Goal: Navigation & Orientation: Find specific page/section

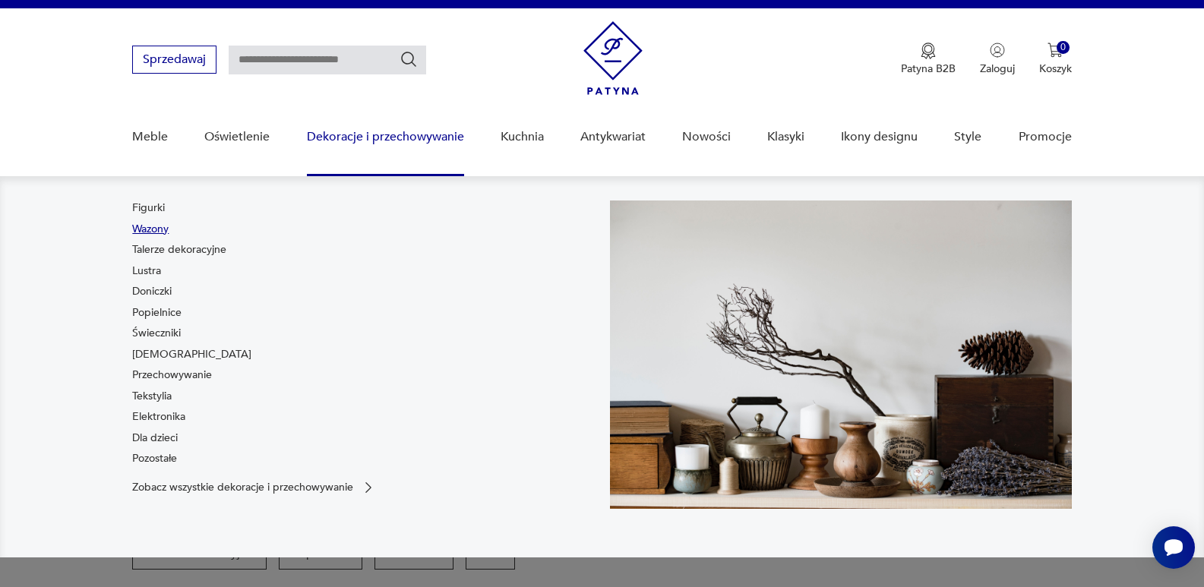
click at [154, 225] on link "Wazony" at bounding box center [150, 229] width 36 height 15
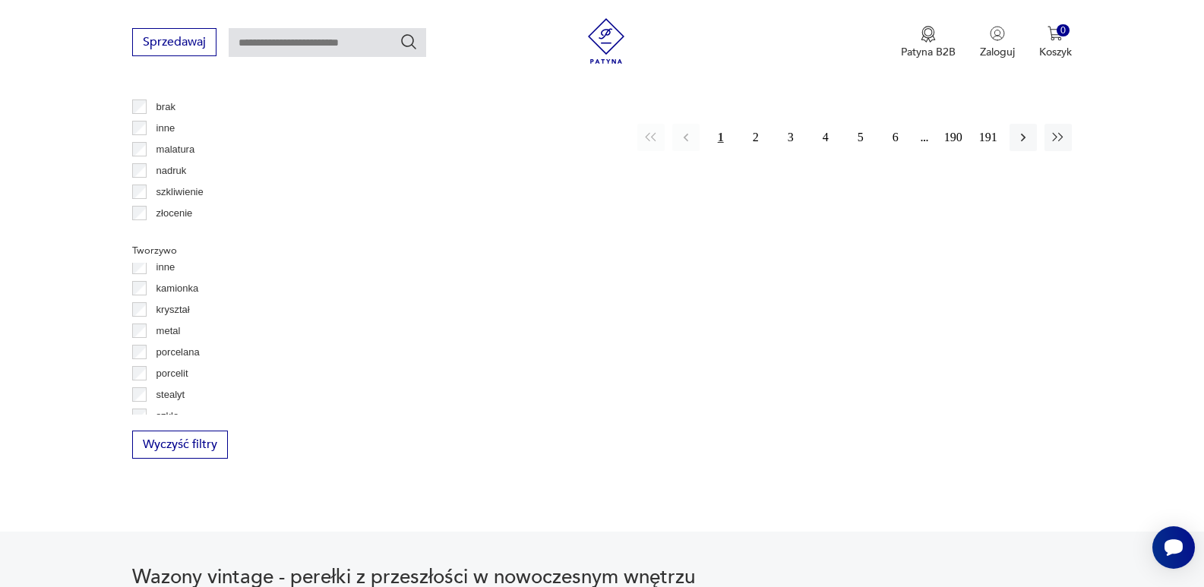
scroll to position [82, 0]
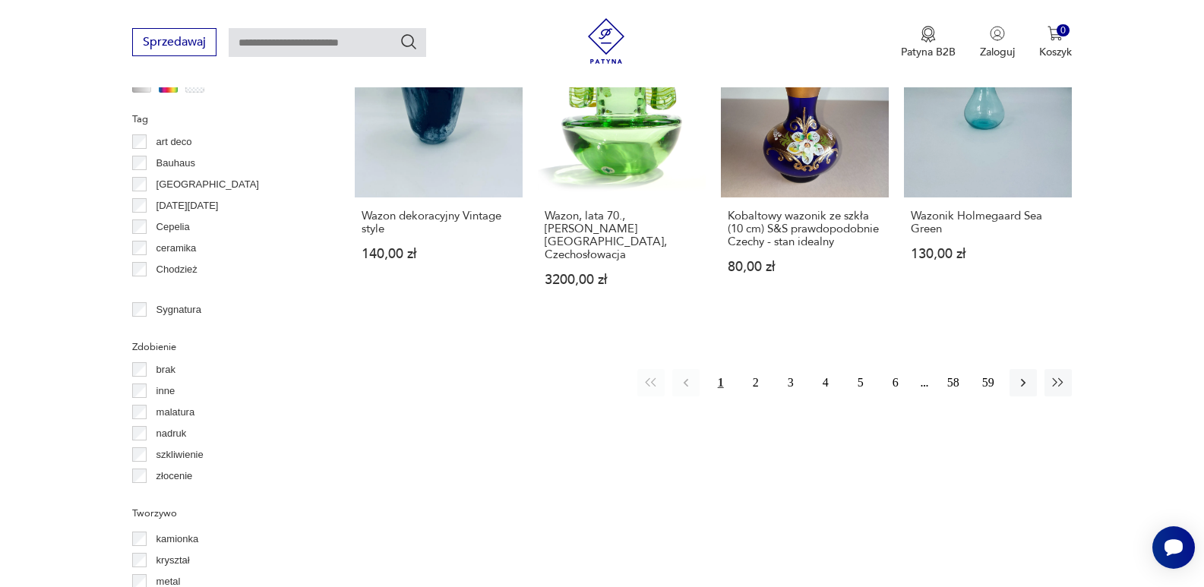
scroll to position [1586, 0]
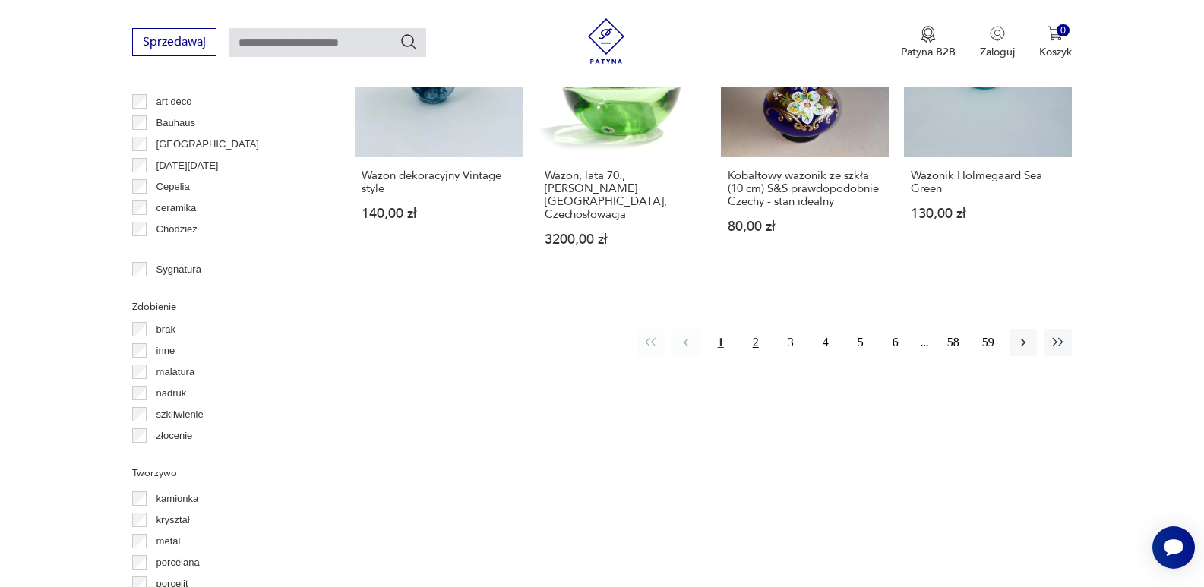
click at [753, 329] on button "2" at bounding box center [755, 342] width 27 height 27
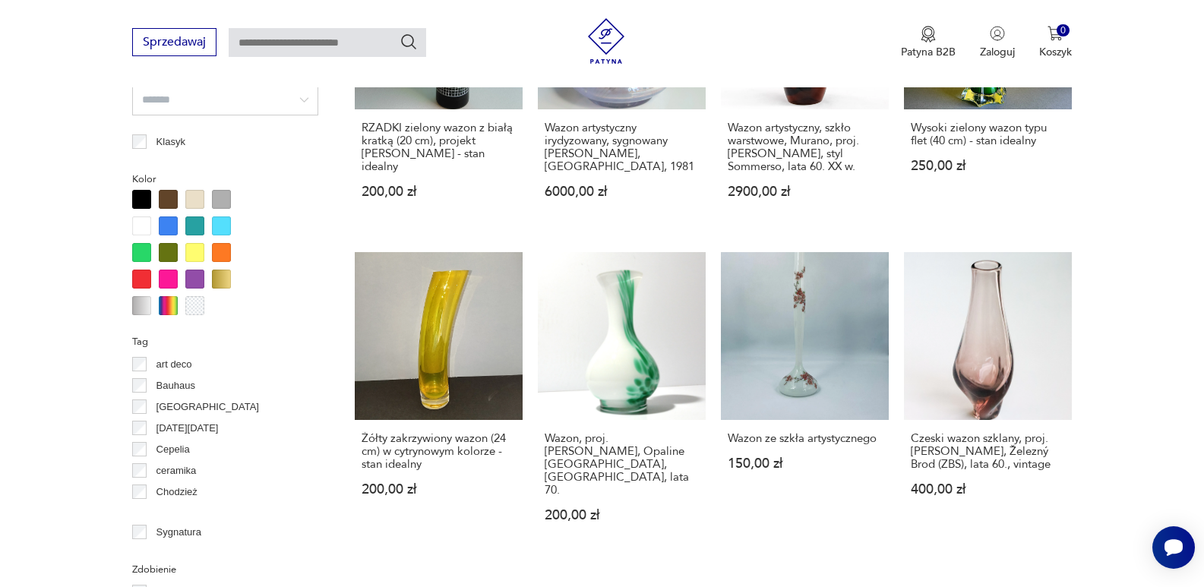
scroll to position [1384, 0]
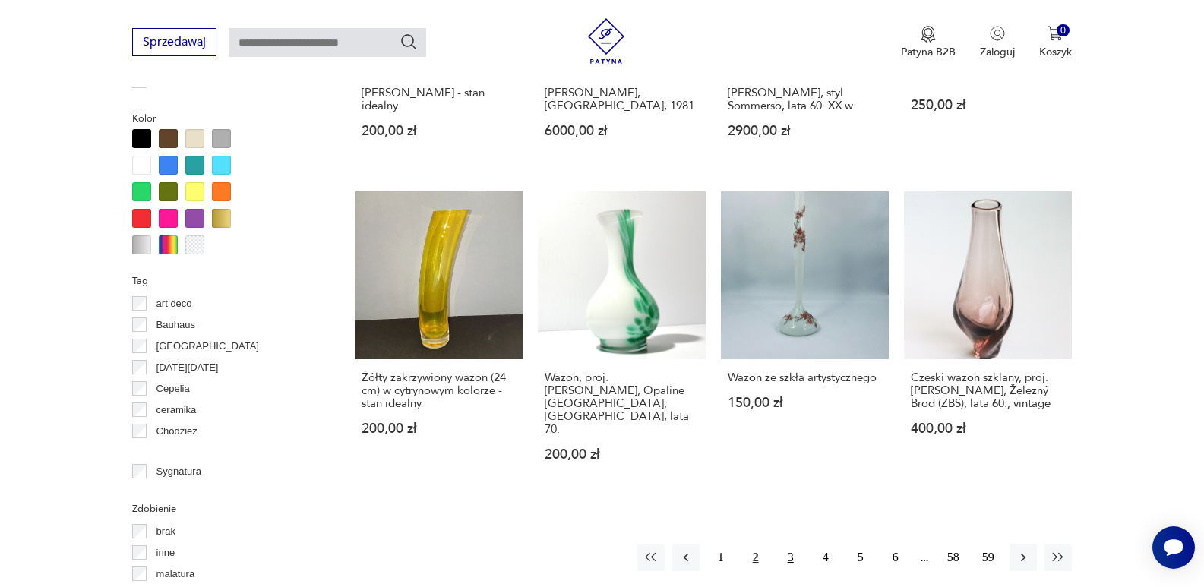
click at [785, 544] on button "3" at bounding box center [790, 557] width 27 height 27
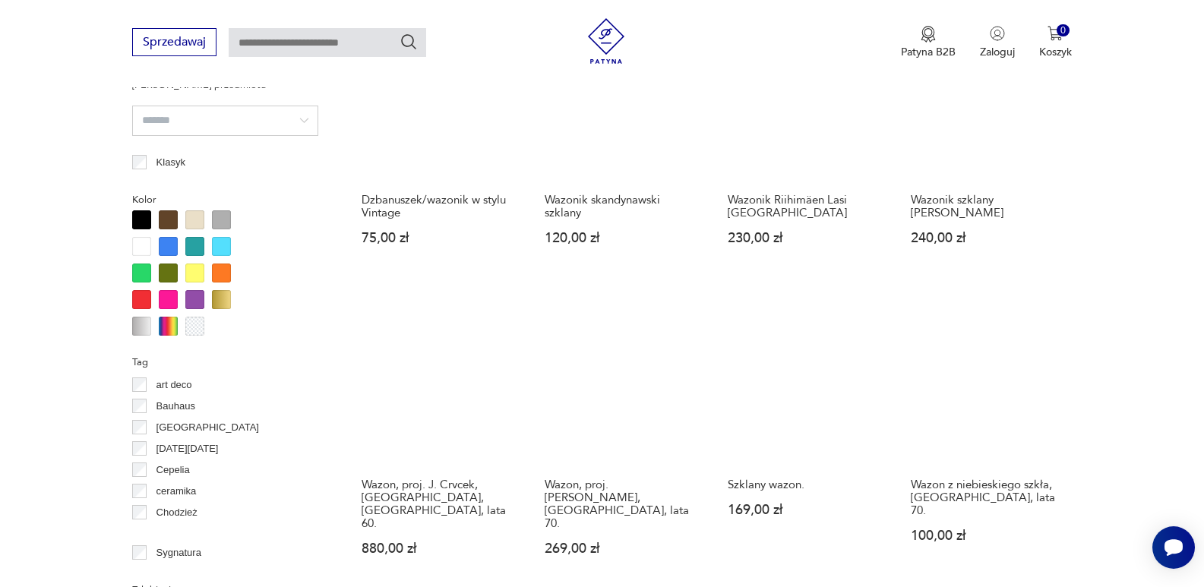
scroll to position [1404, 0]
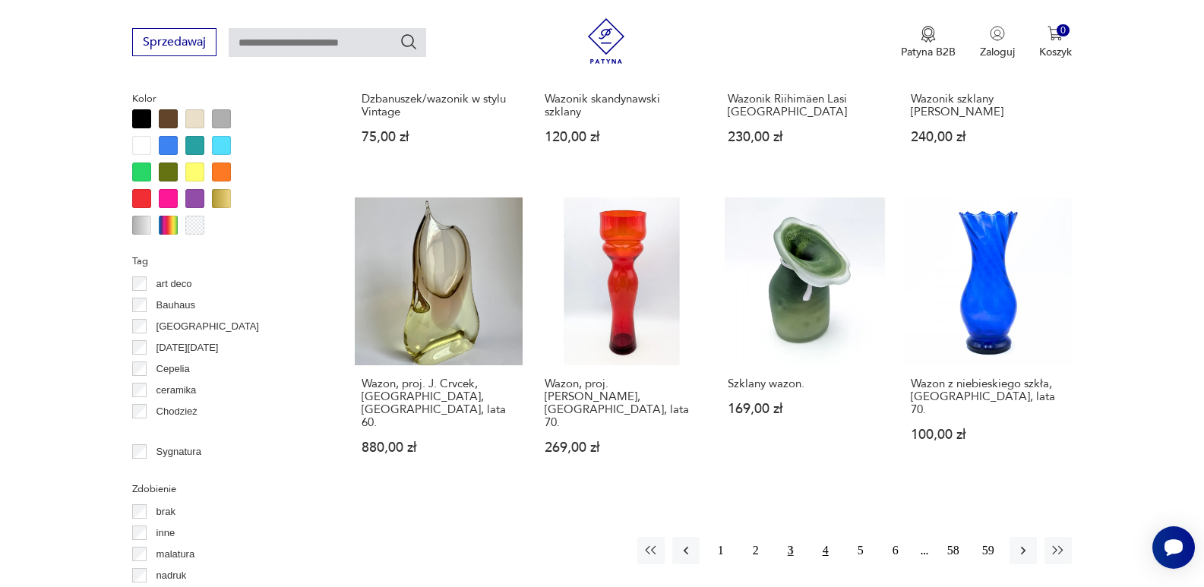
click at [824, 537] on button "4" at bounding box center [825, 550] width 27 height 27
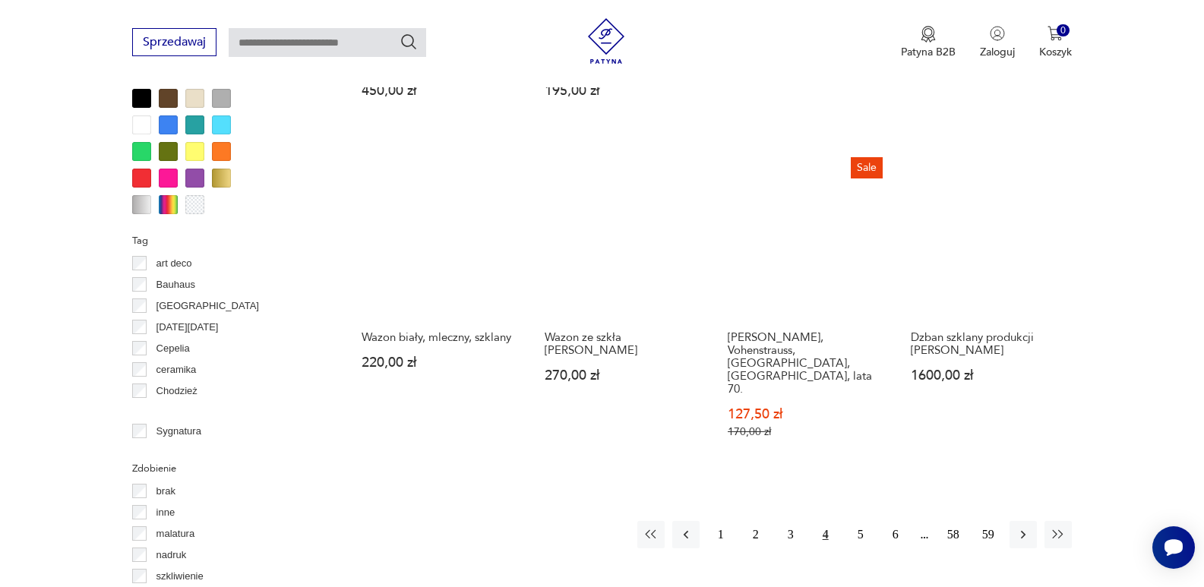
scroll to position [1444, 0]
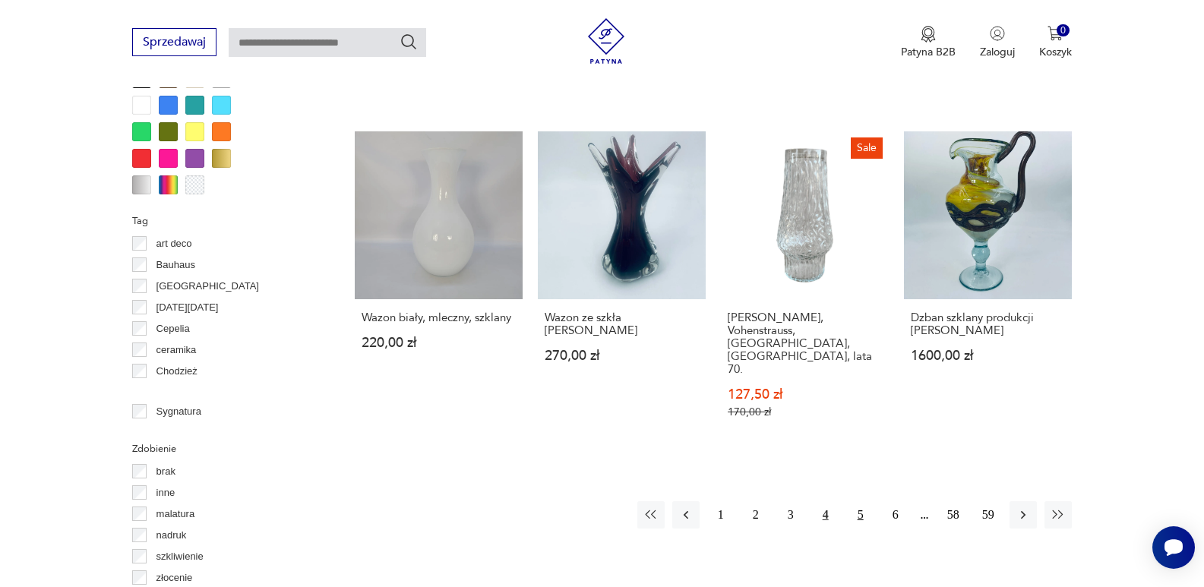
click at [860, 501] on button "5" at bounding box center [860, 514] width 27 height 27
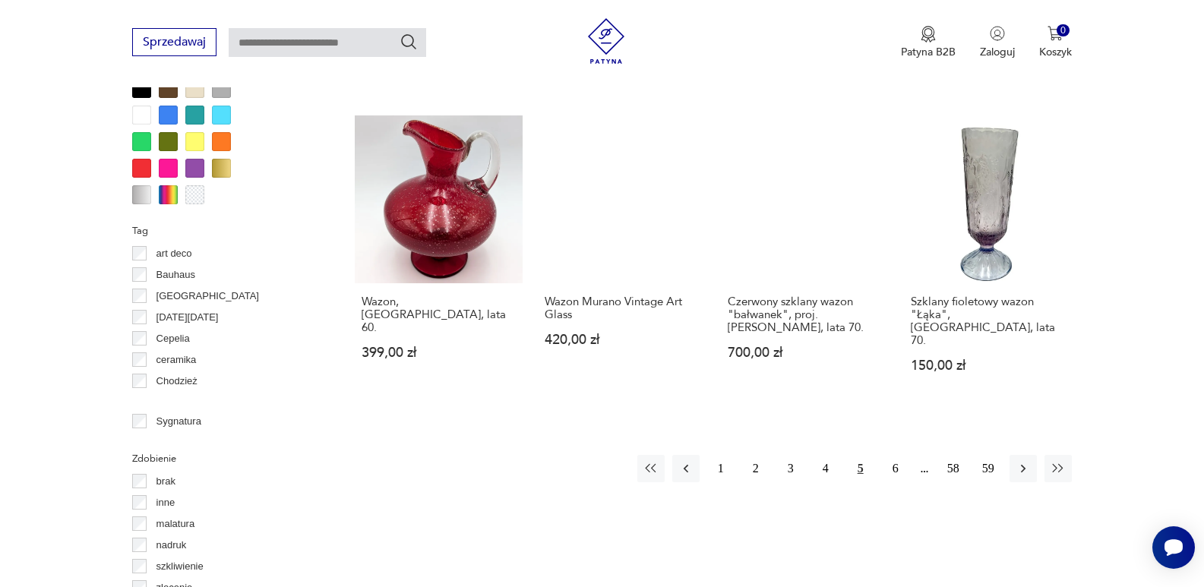
scroll to position [1556, 0]
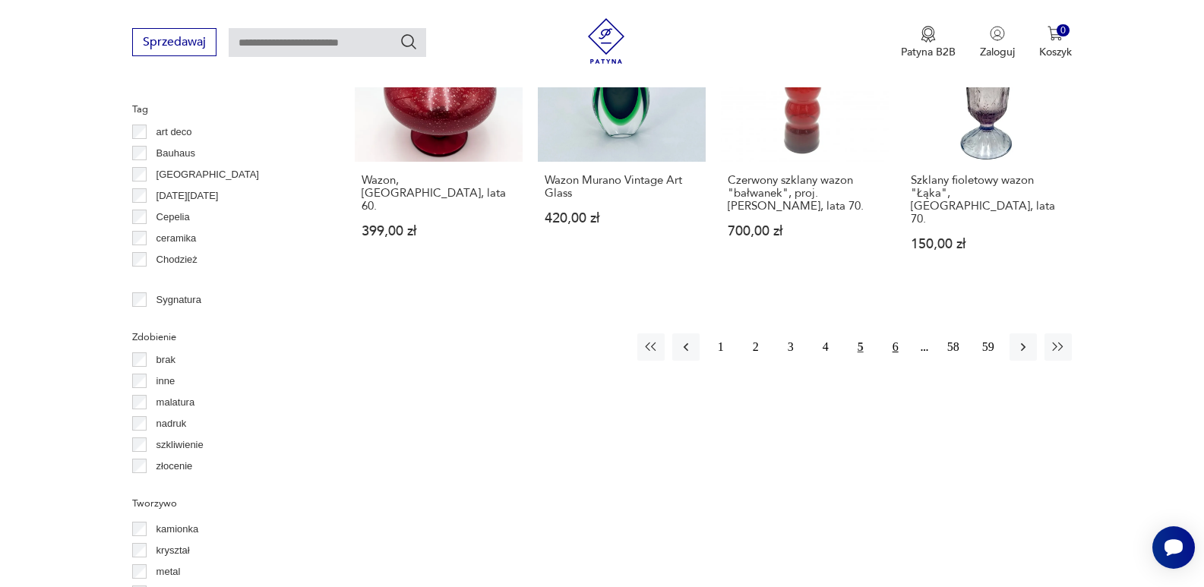
click at [894, 333] on button "6" at bounding box center [895, 346] width 27 height 27
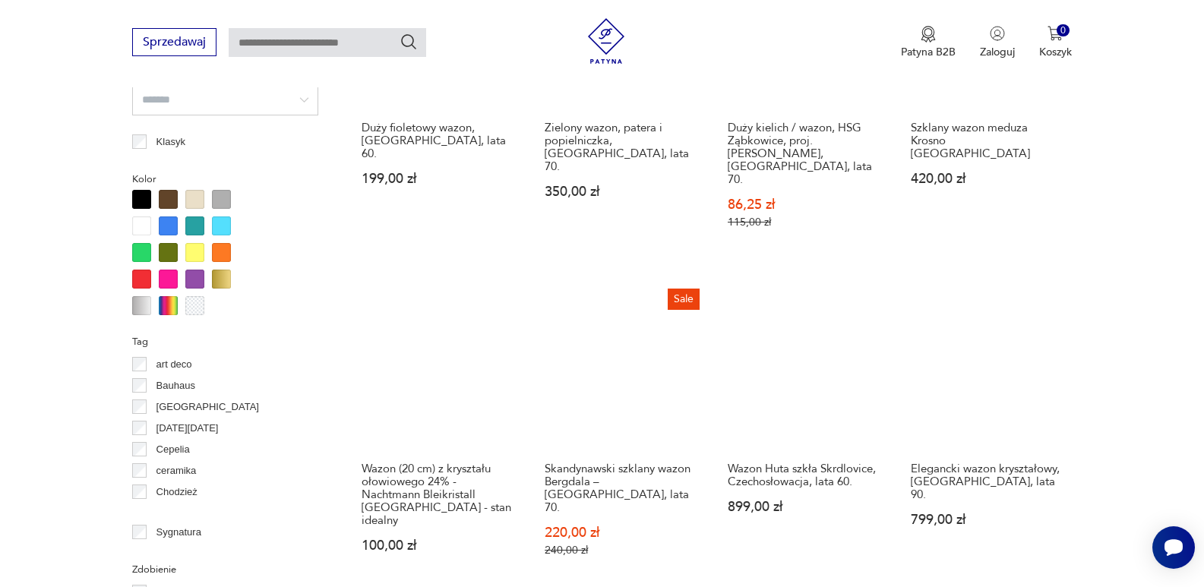
scroll to position [1465, 0]
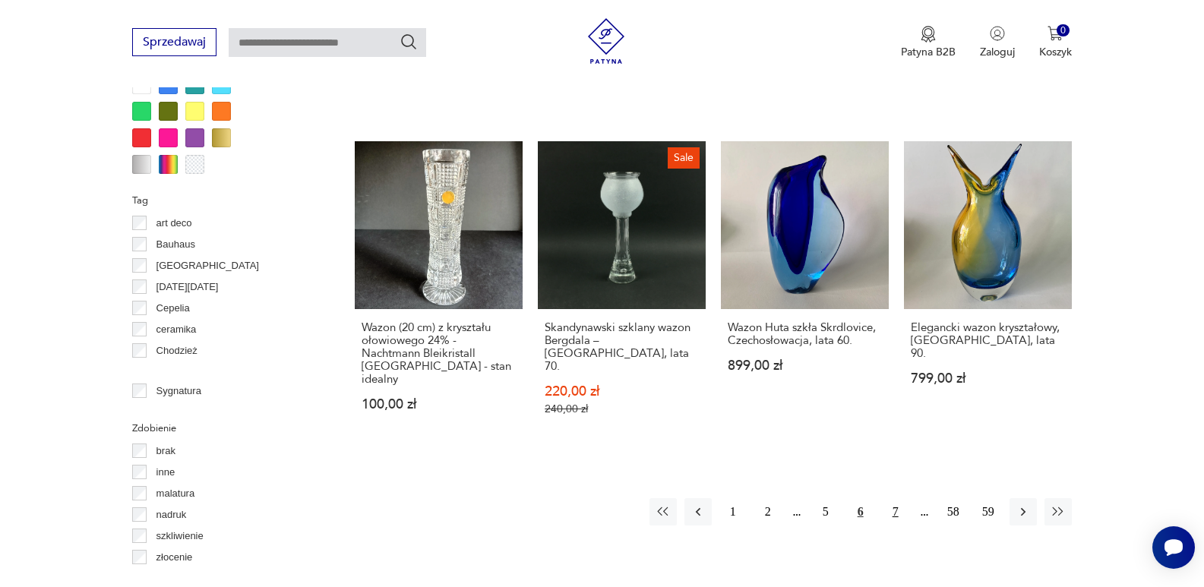
click at [894, 498] on button "7" at bounding box center [895, 511] width 27 height 27
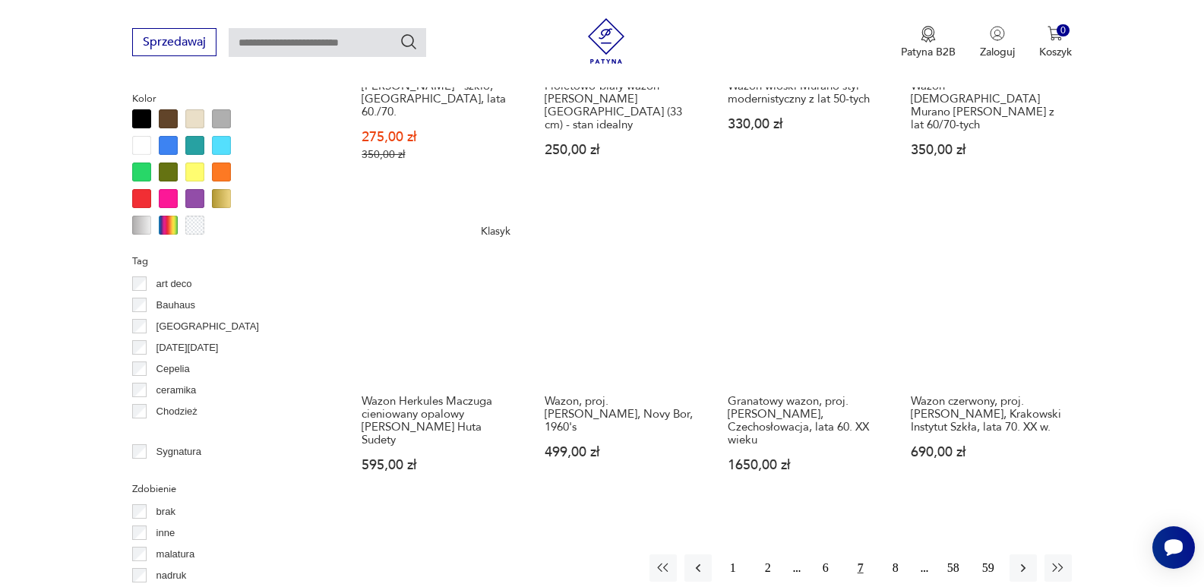
scroll to position [1535, 0]
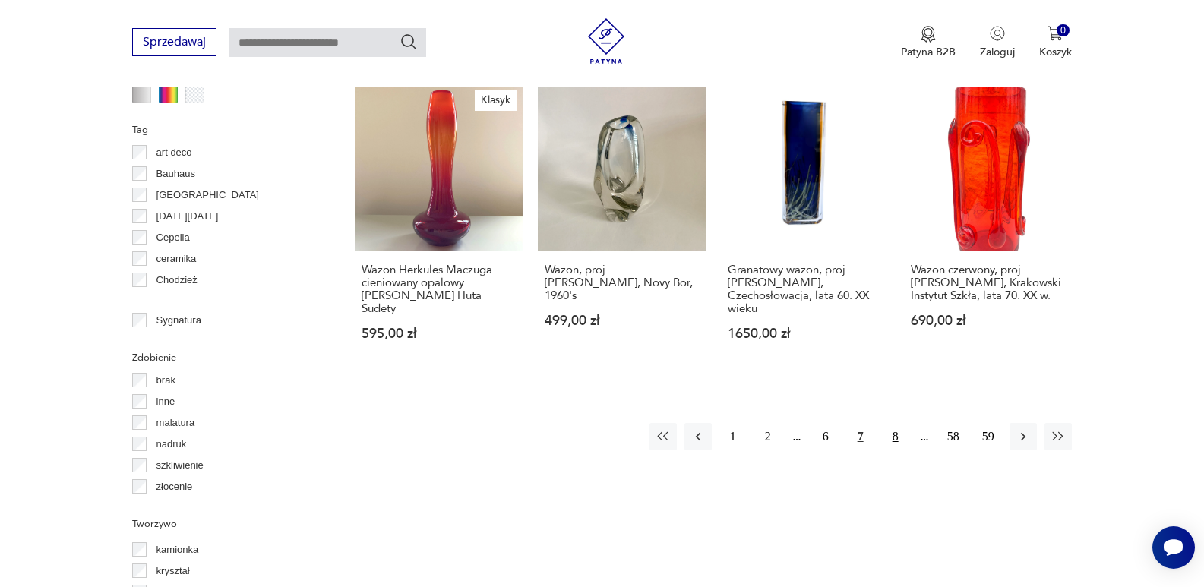
click at [891, 423] on button "8" at bounding box center [895, 436] width 27 height 27
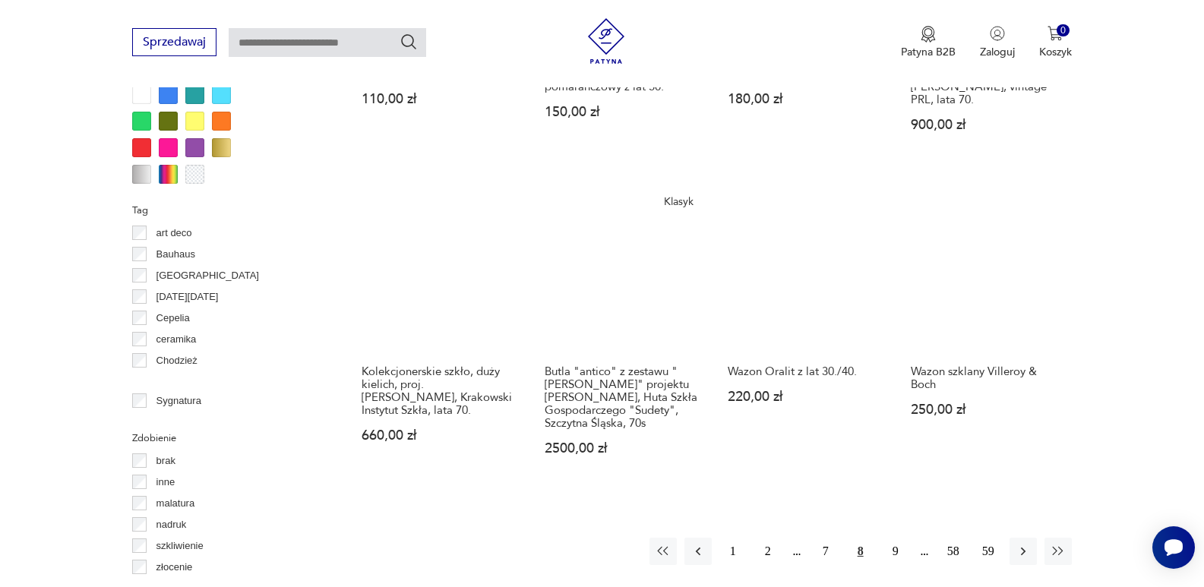
scroll to position [1505, 0]
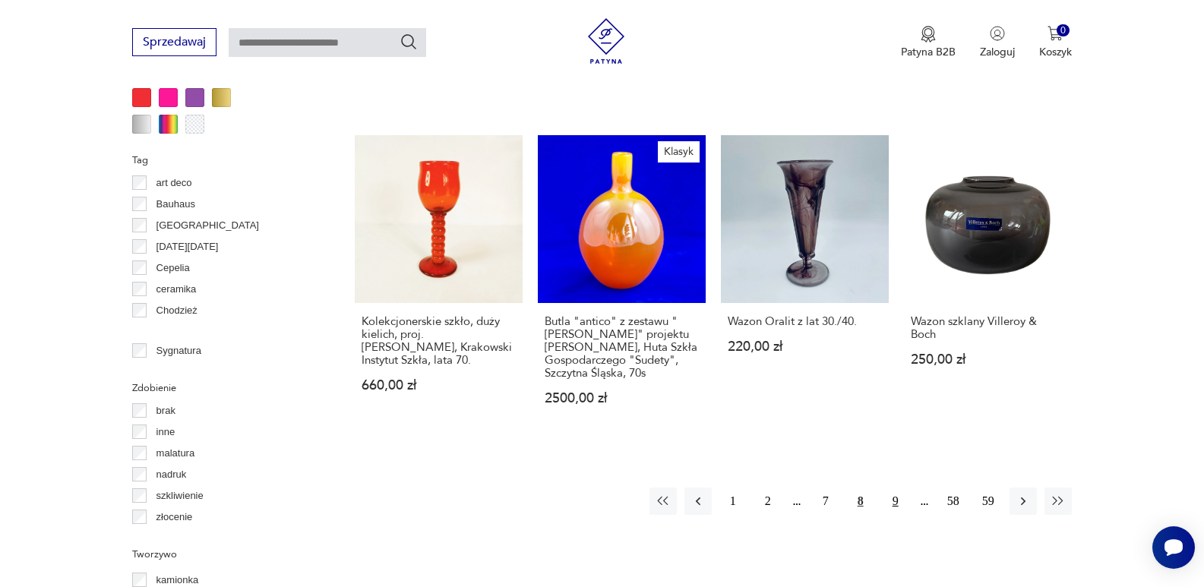
click at [895, 488] on button "9" at bounding box center [895, 501] width 27 height 27
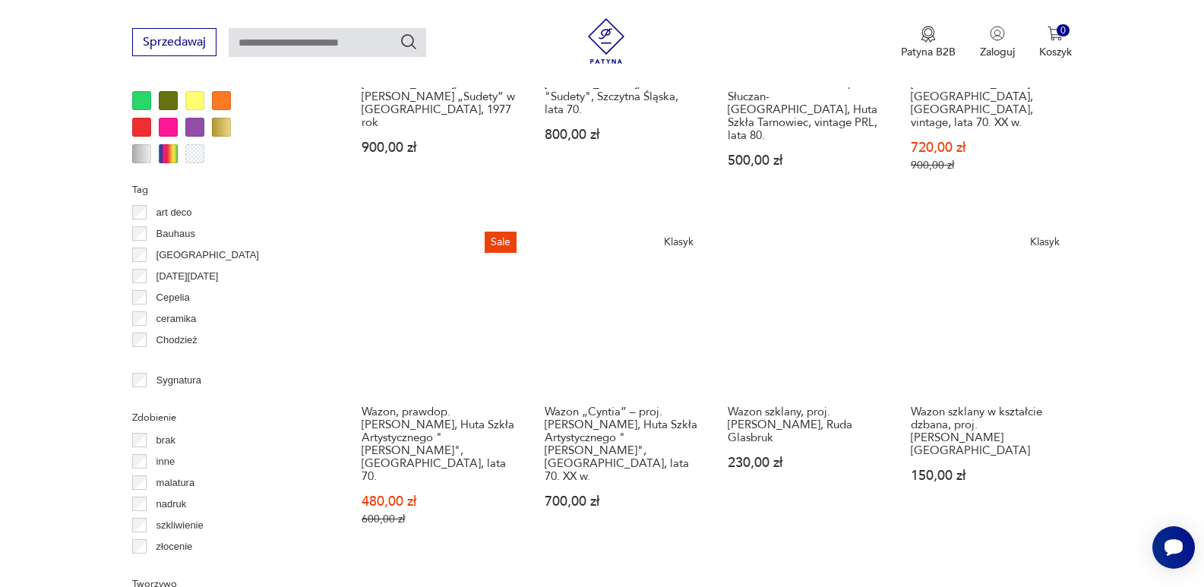
scroll to position [1516, 0]
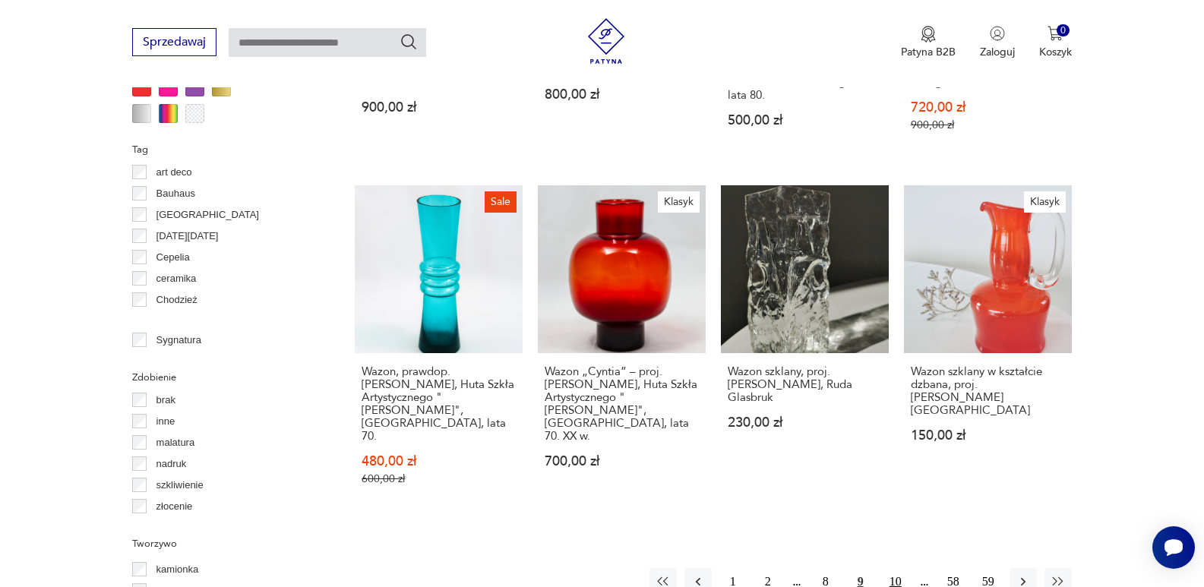
click at [894, 568] on button "10" at bounding box center [895, 581] width 27 height 27
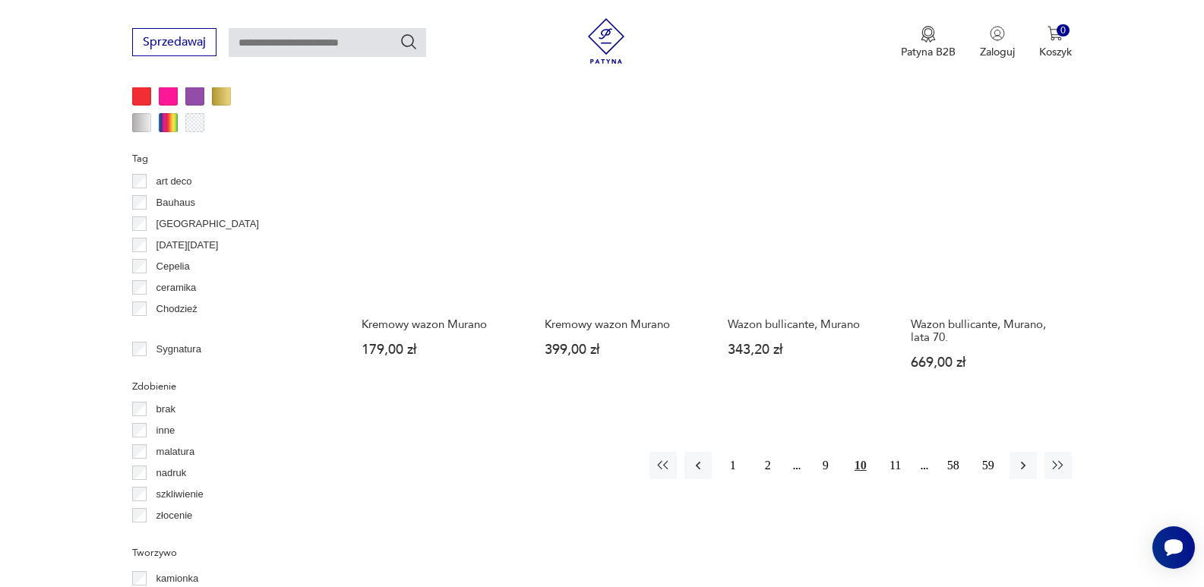
scroll to position [1588, 0]
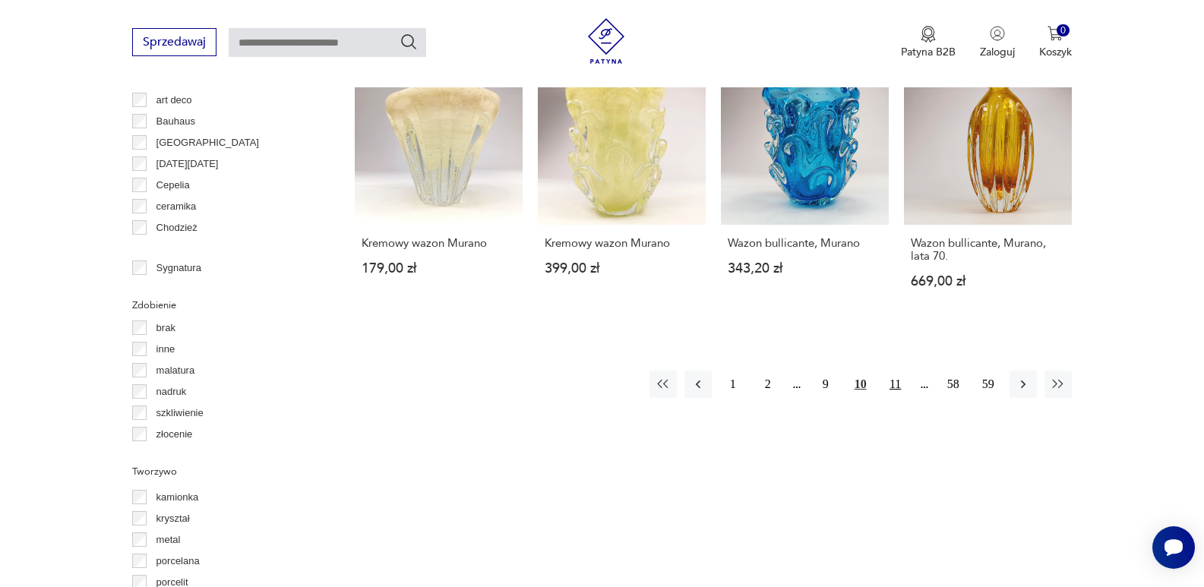
click at [895, 371] on button "11" at bounding box center [895, 384] width 27 height 27
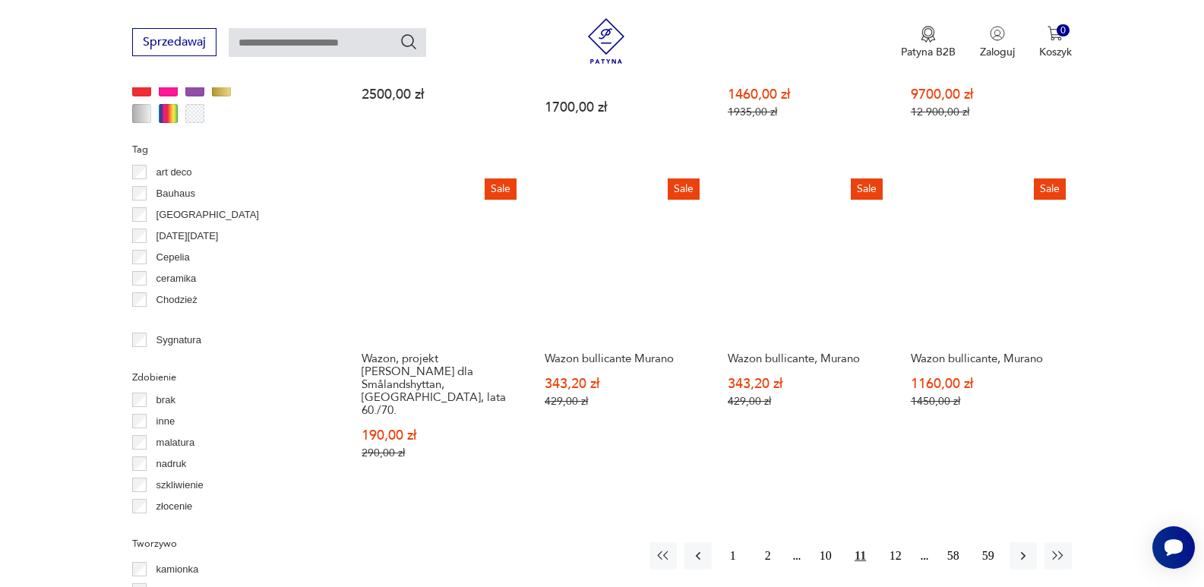
scroll to position [1556, 0]
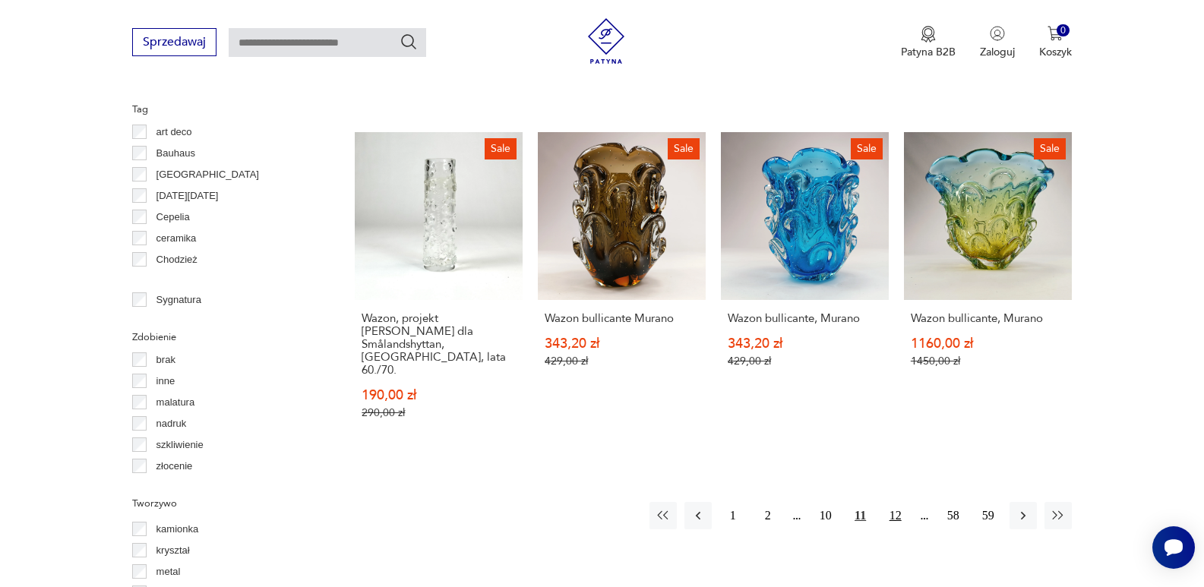
click at [895, 502] on button "12" at bounding box center [895, 515] width 27 height 27
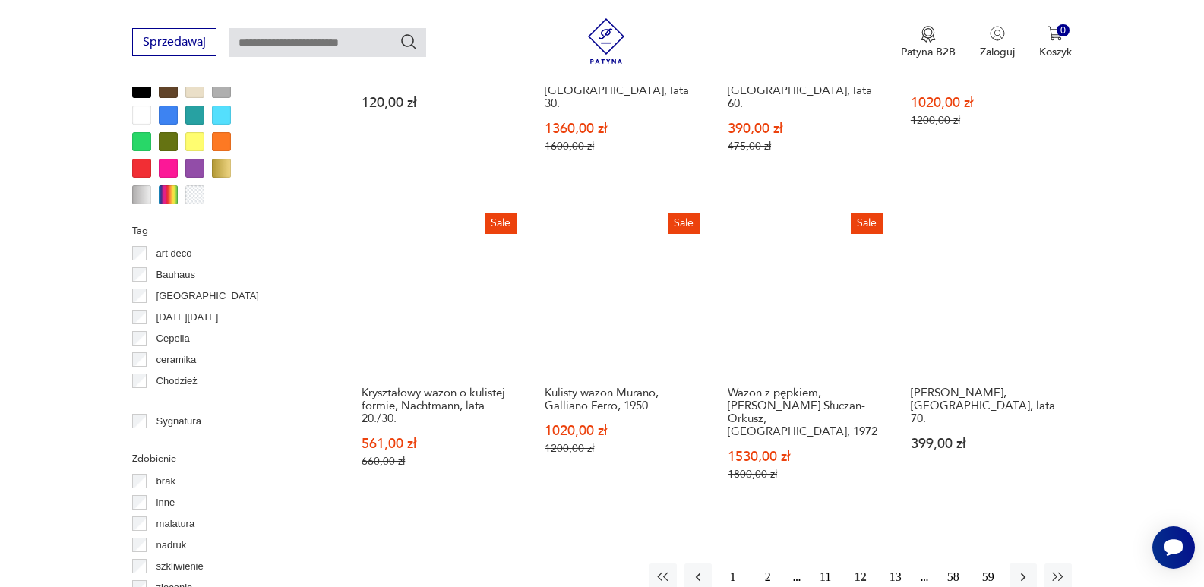
scroll to position [1465, 0]
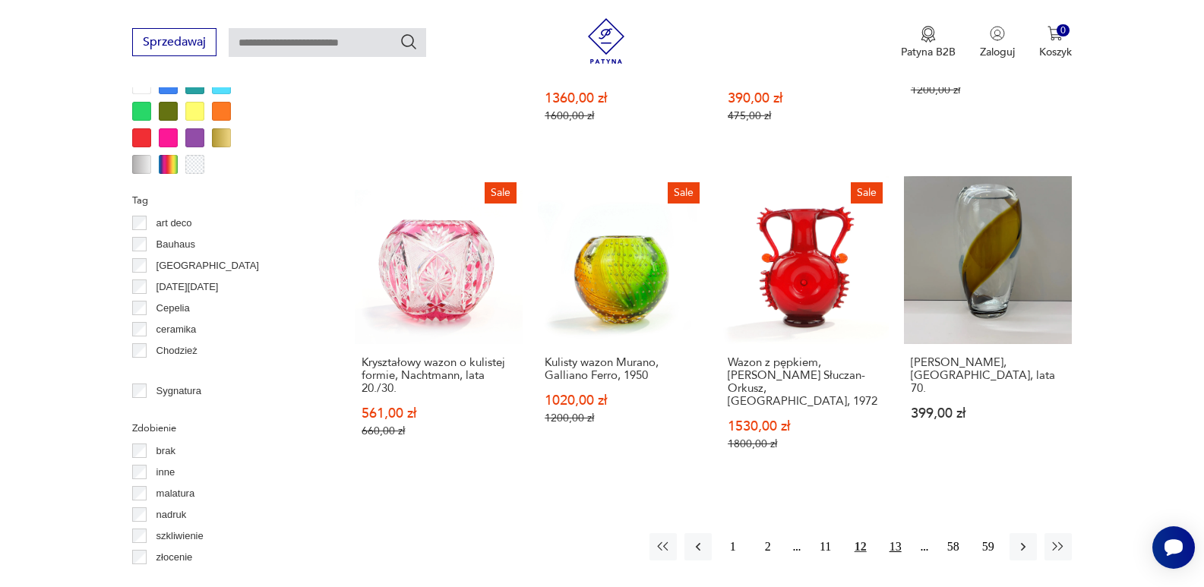
click at [895, 533] on button "13" at bounding box center [895, 546] width 27 height 27
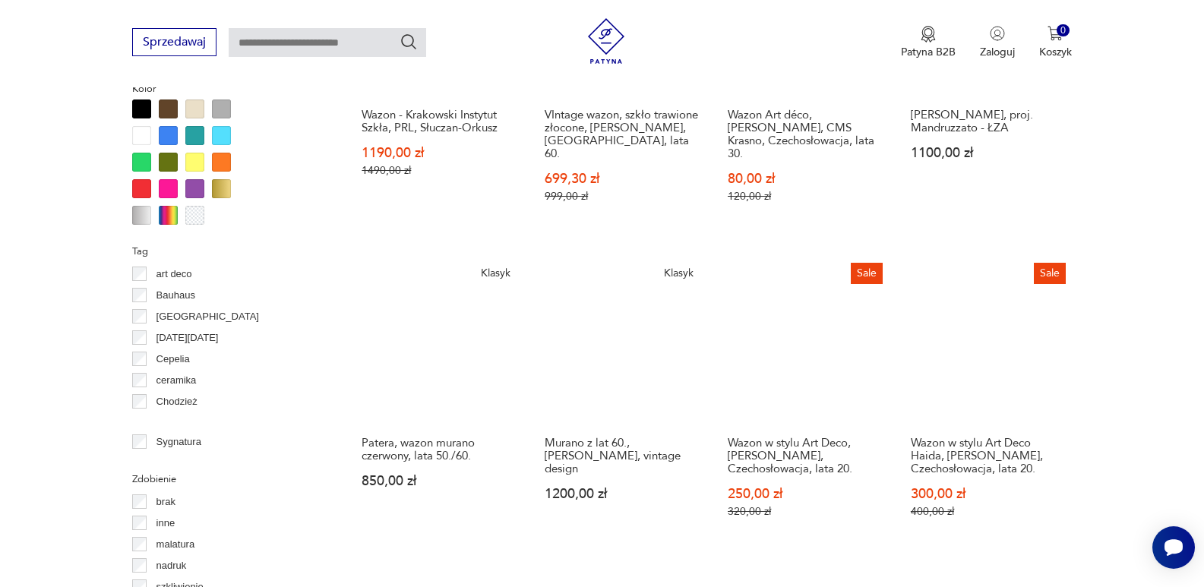
scroll to position [1425, 0]
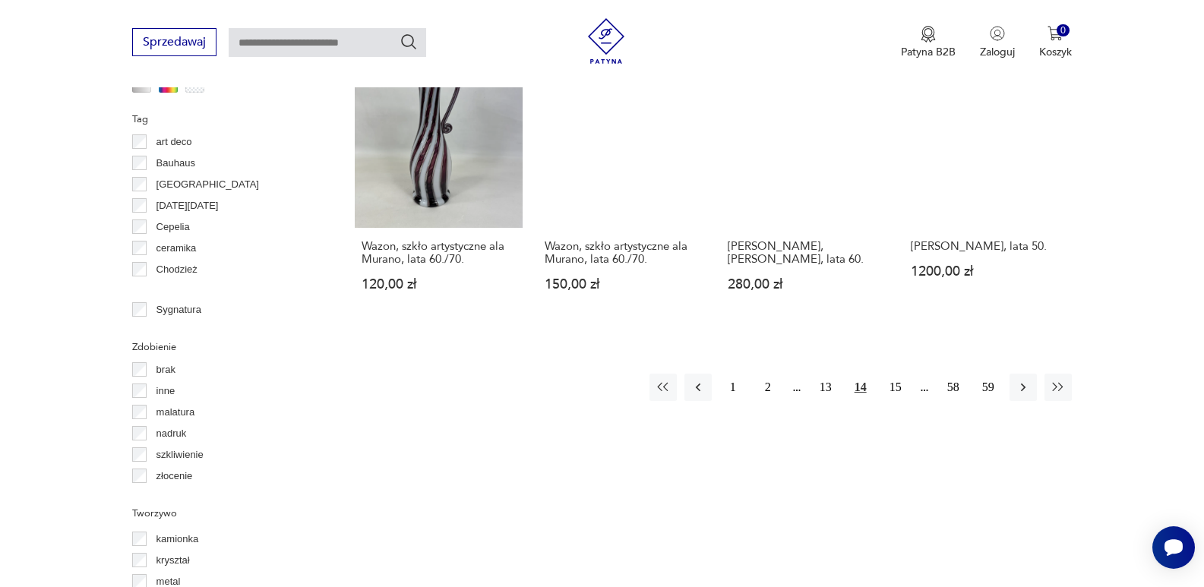
scroll to position [1556, 0]
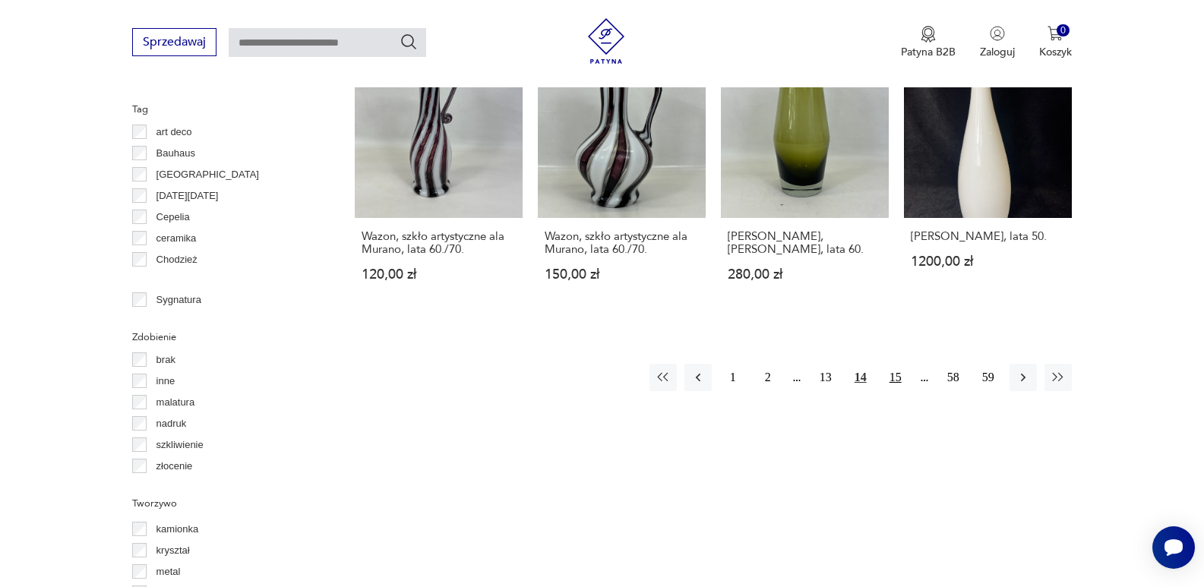
click at [896, 364] on button "15" at bounding box center [895, 377] width 27 height 27
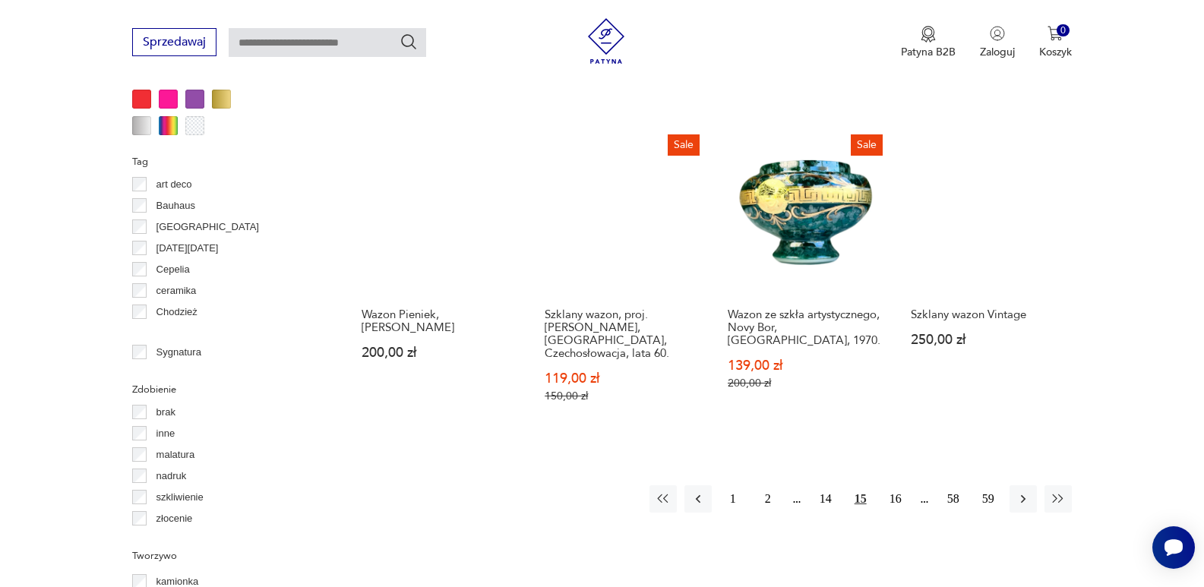
scroll to position [1506, 0]
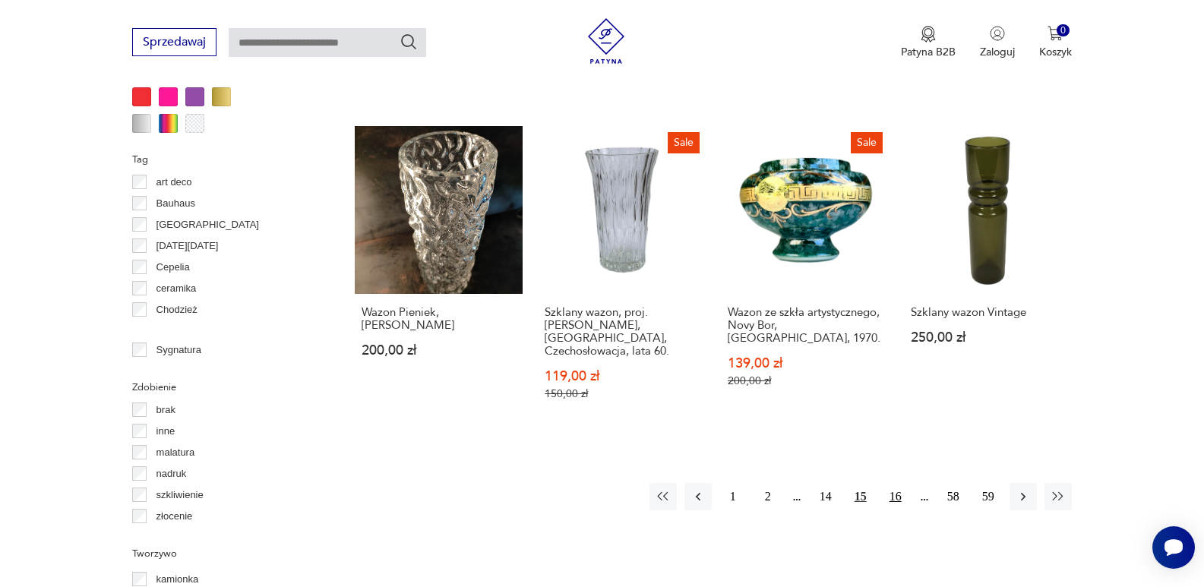
click at [894, 483] on button "16" at bounding box center [895, 496] width 27 height 27
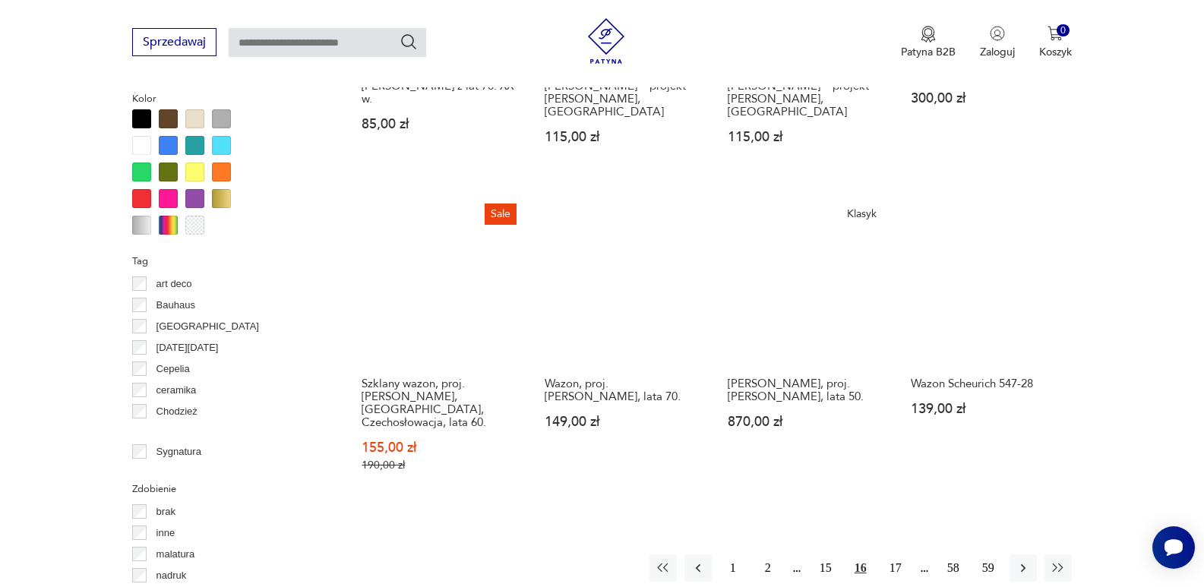
scroll to position [1505, 0]
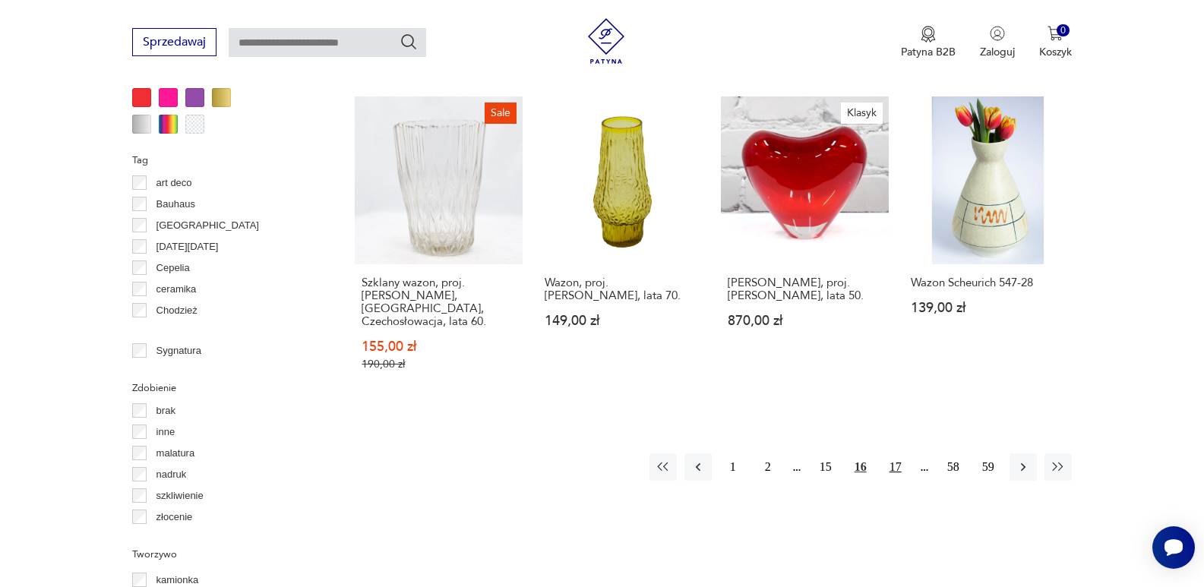
click at [898, 453] on button "17" at bounding box center [895, 466] width 27 height 27
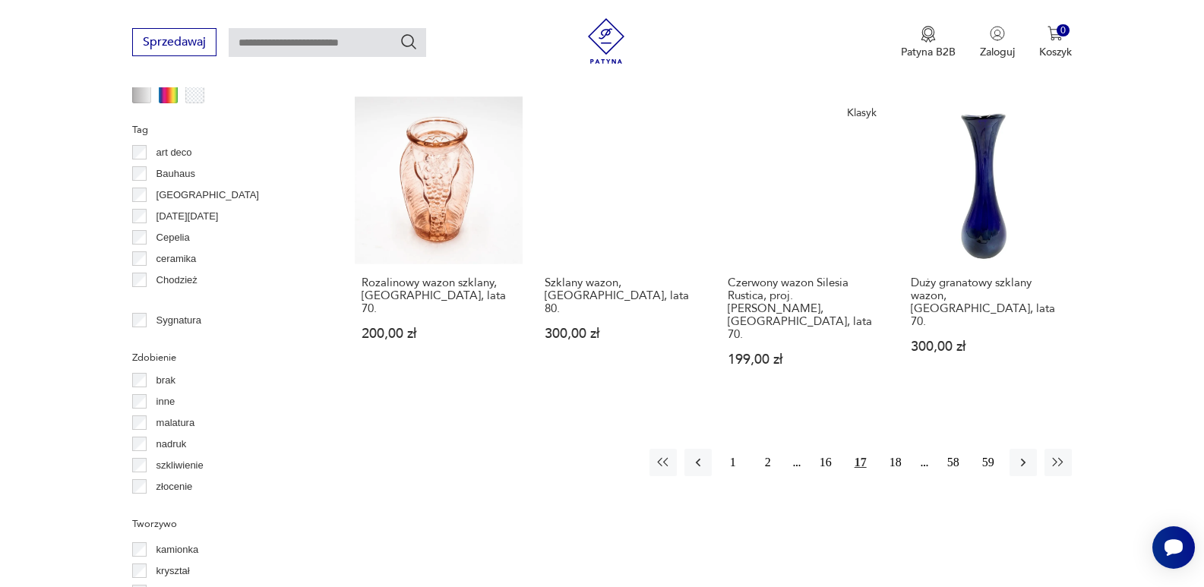
scroll to position [1576, 0]
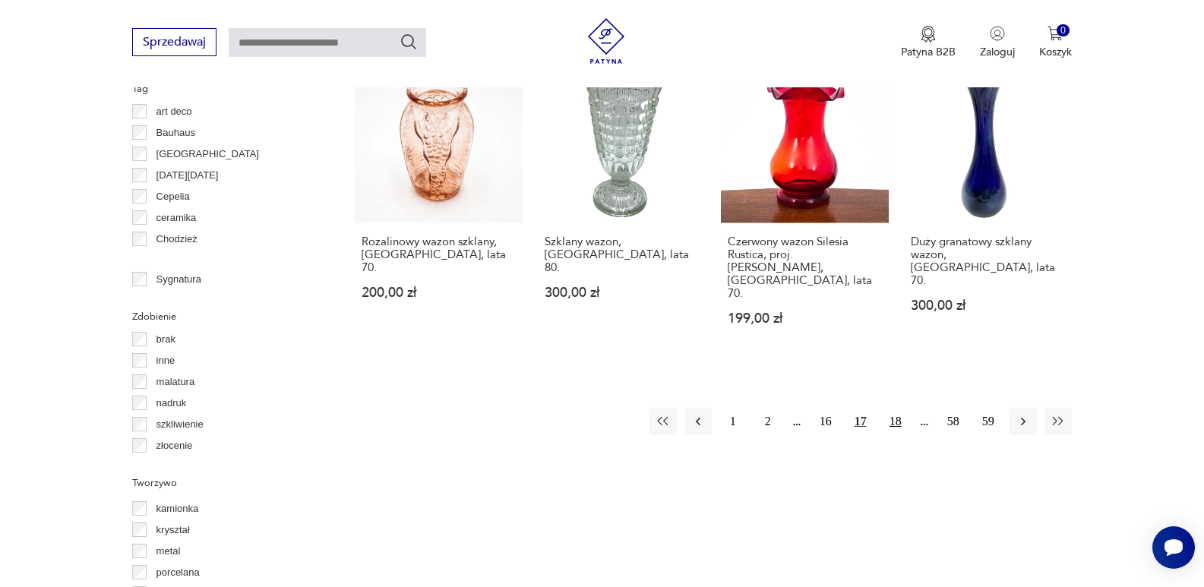
click at [895, 408] on button "18" at bounding box center [895, 421] width 27 height 27
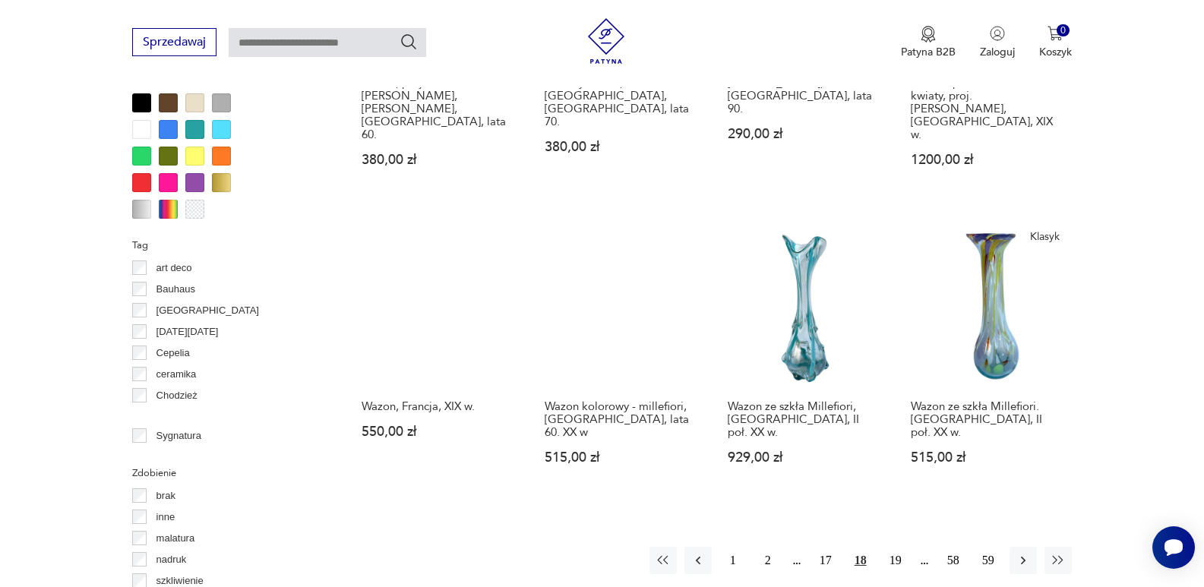
scroll to position [1434, 0]
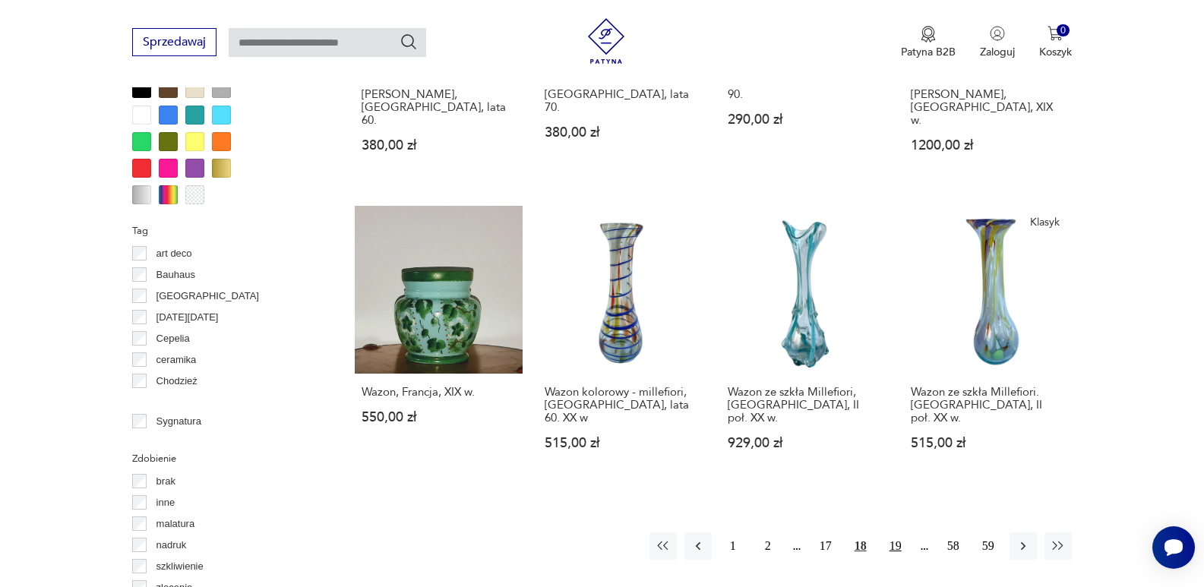
click at [895, 532] on button "19" at bounding box center [895, 545] width 27 height 27
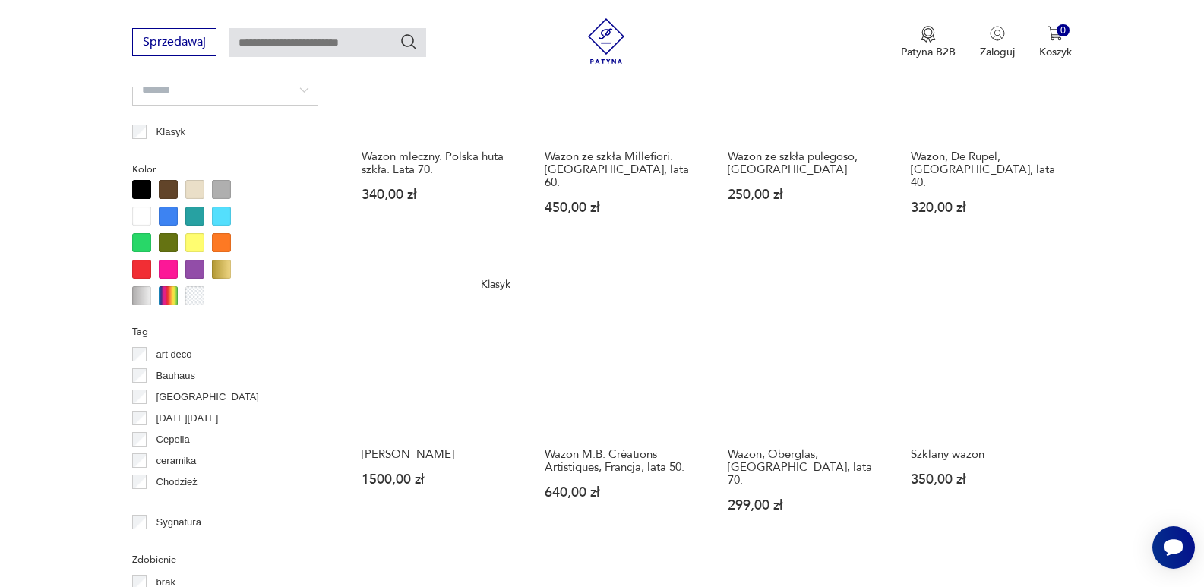
scroll to position [1364, 0]
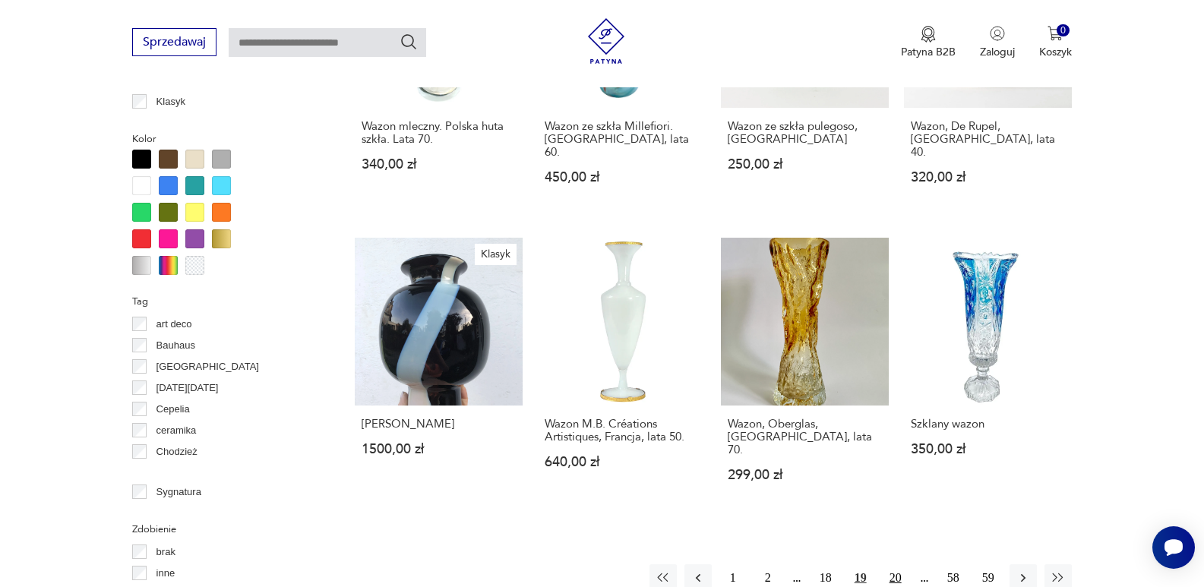
click at [891, 564] on button "20" at bounding box center [895, 577] width 27 height 27
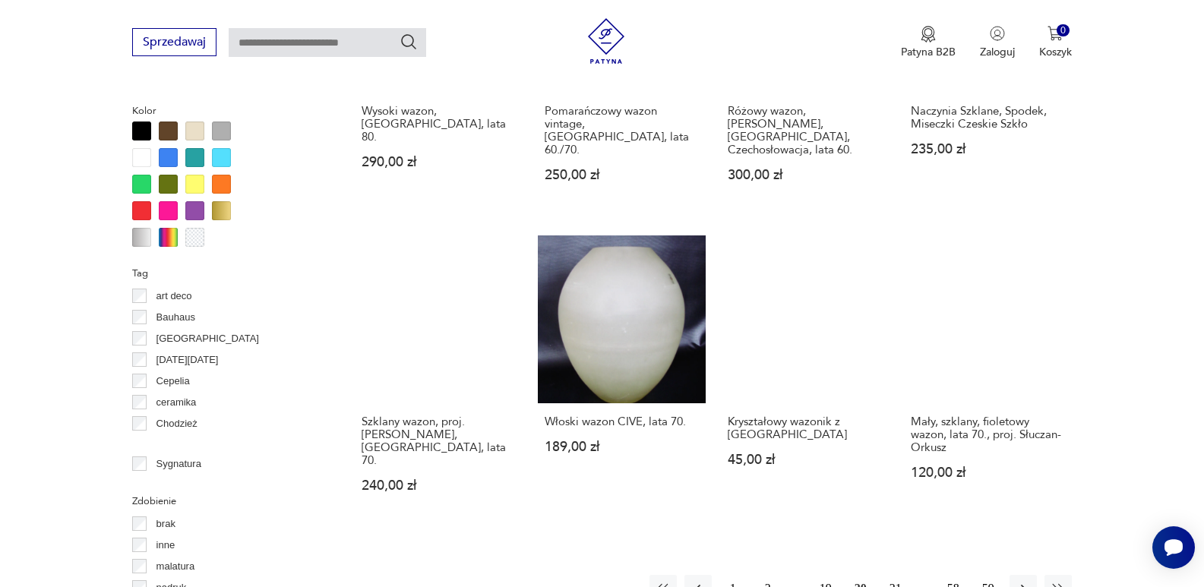
scroll to position [1415, 0]
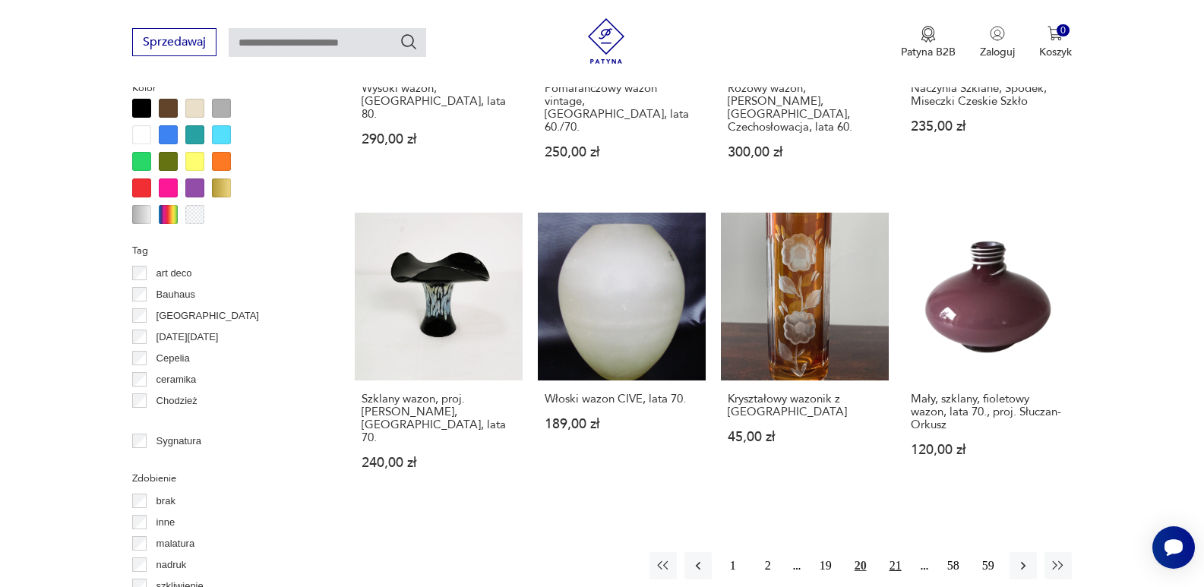
click at [893, 552] on button "21" at bounding box center [895, 565] width 27 height 27
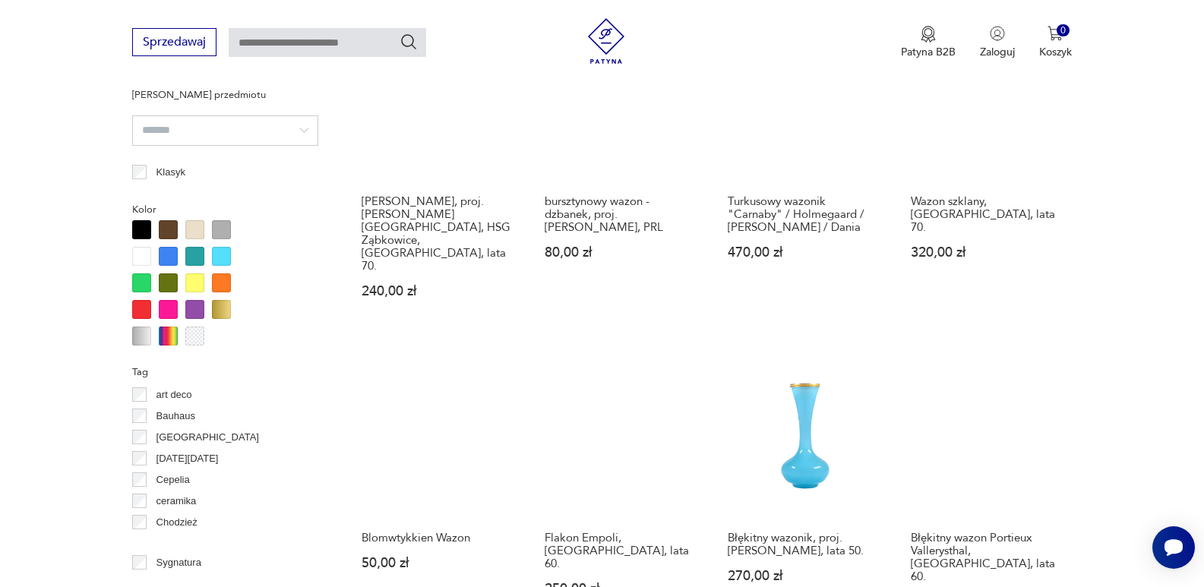
scroll to position [1364, 0]
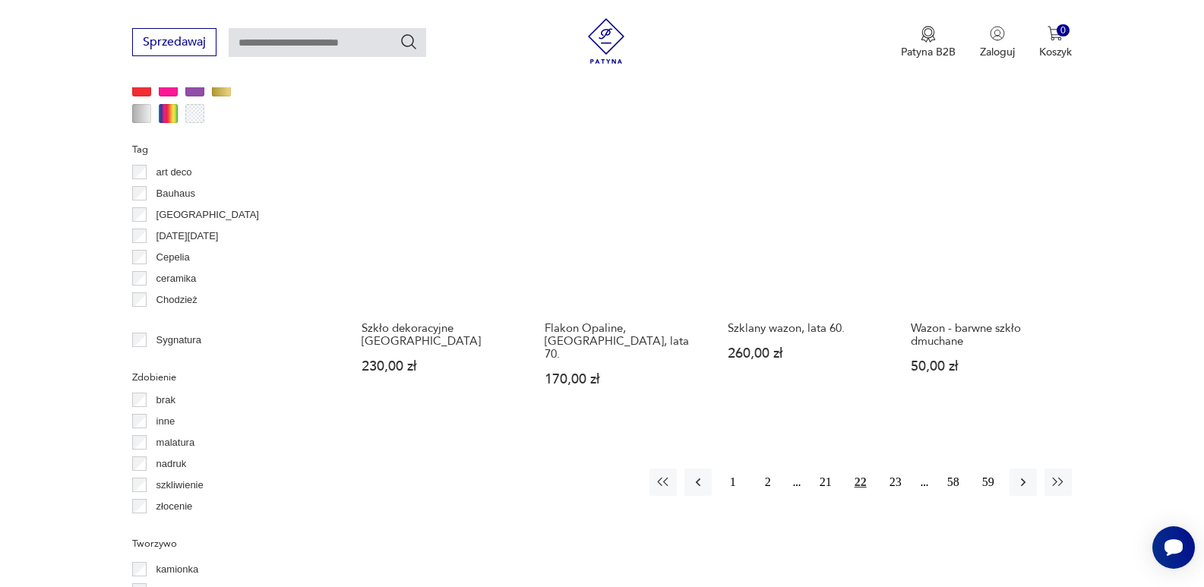
scroll to position [1617, 0]
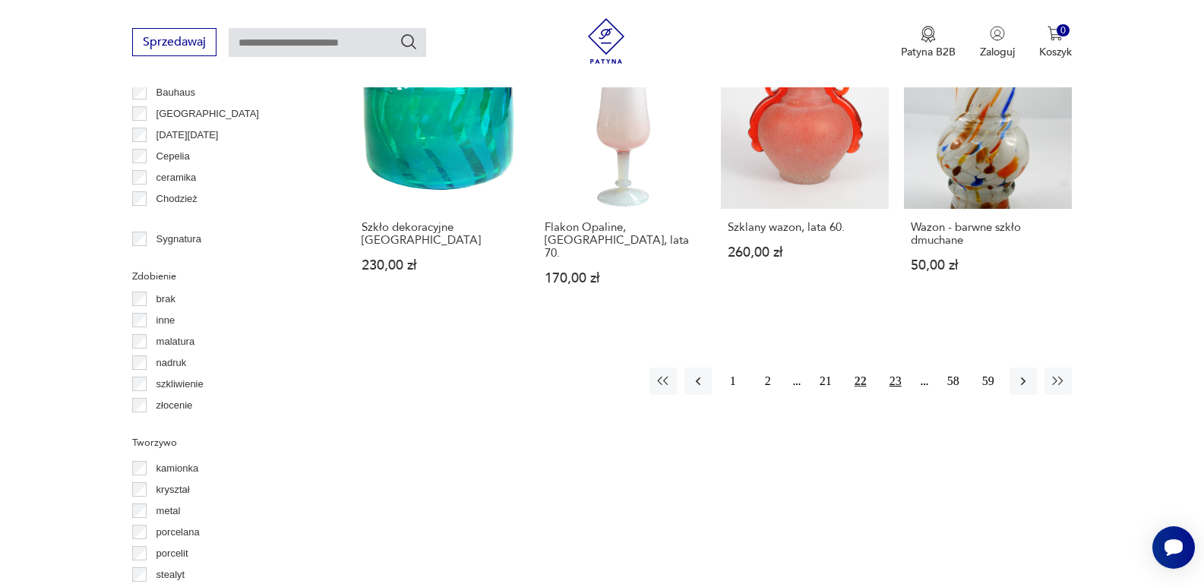
click at [893, 368] on button "23" at bounding box center [895, 381] width 27 height 27
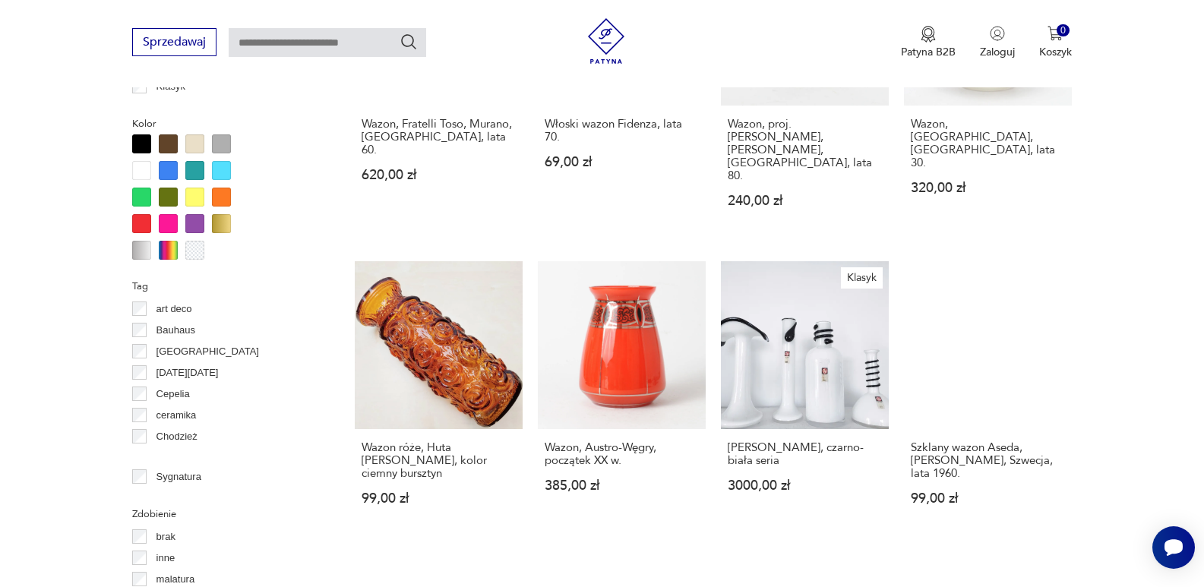
scroll to position [1384, 0]
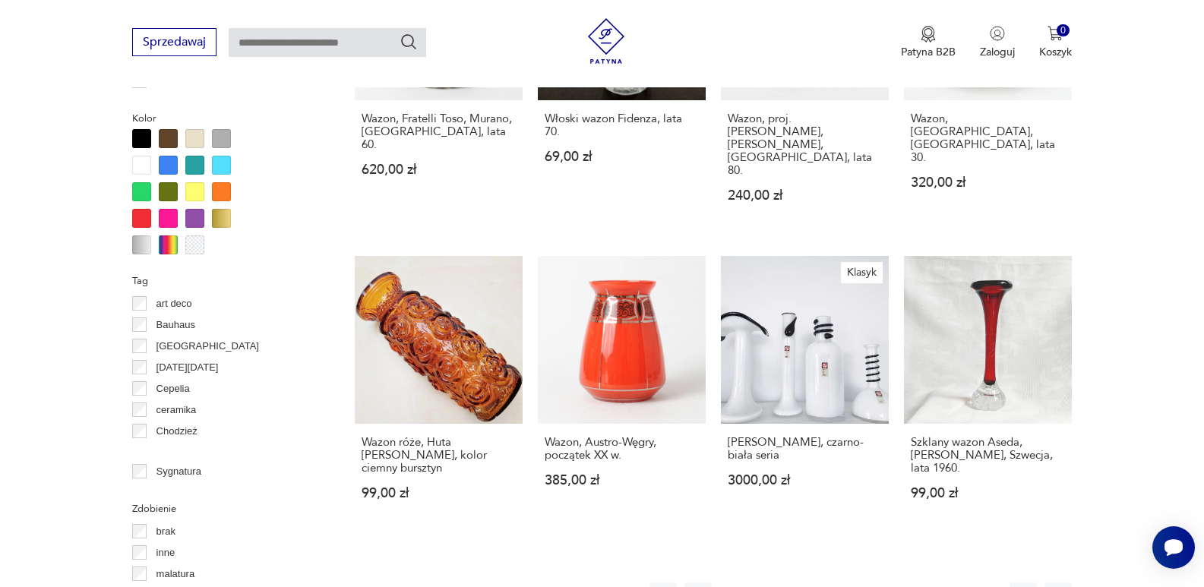
click at [898, 582] on button "24" at bounding box center [895, 595] width 27 height 27
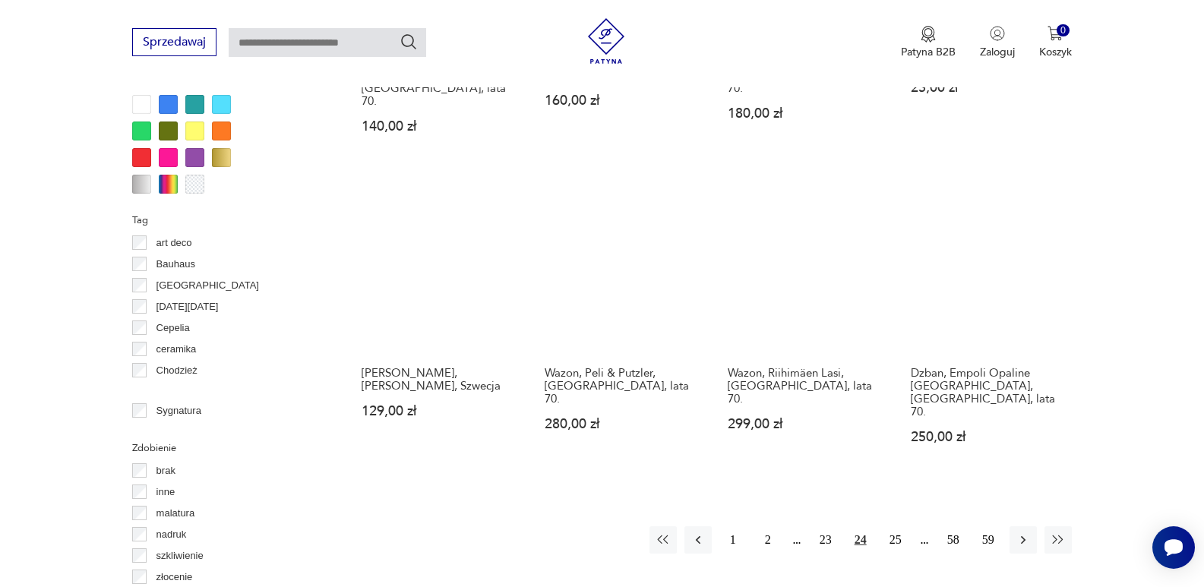
scroll to position [1586, 0]
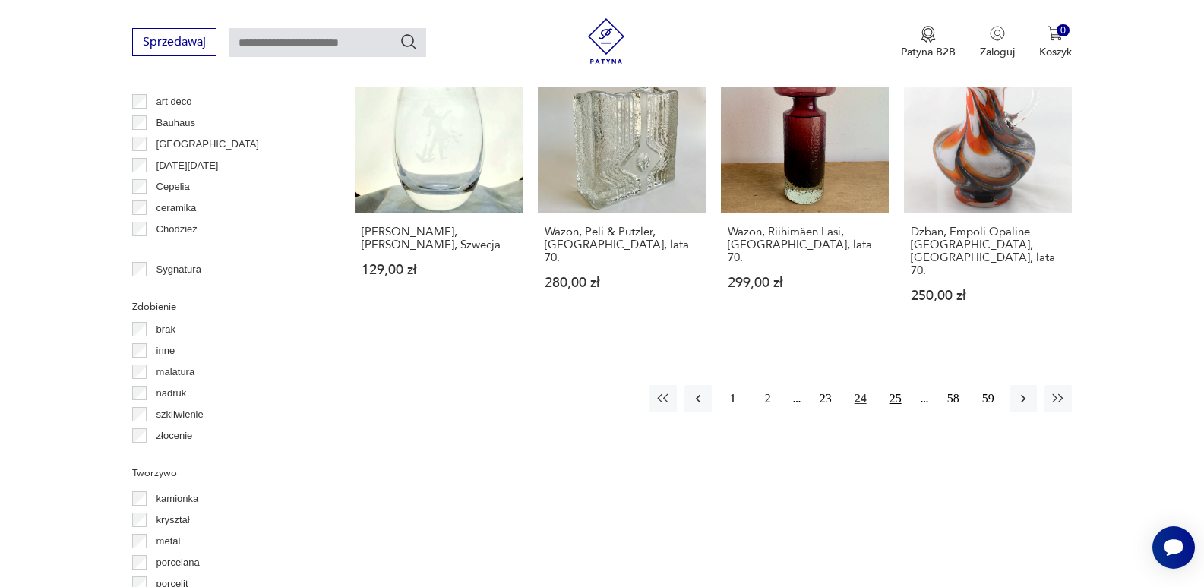
click at [892, 385] on button "25" at bounding box center [895, 398] width 27 height 27
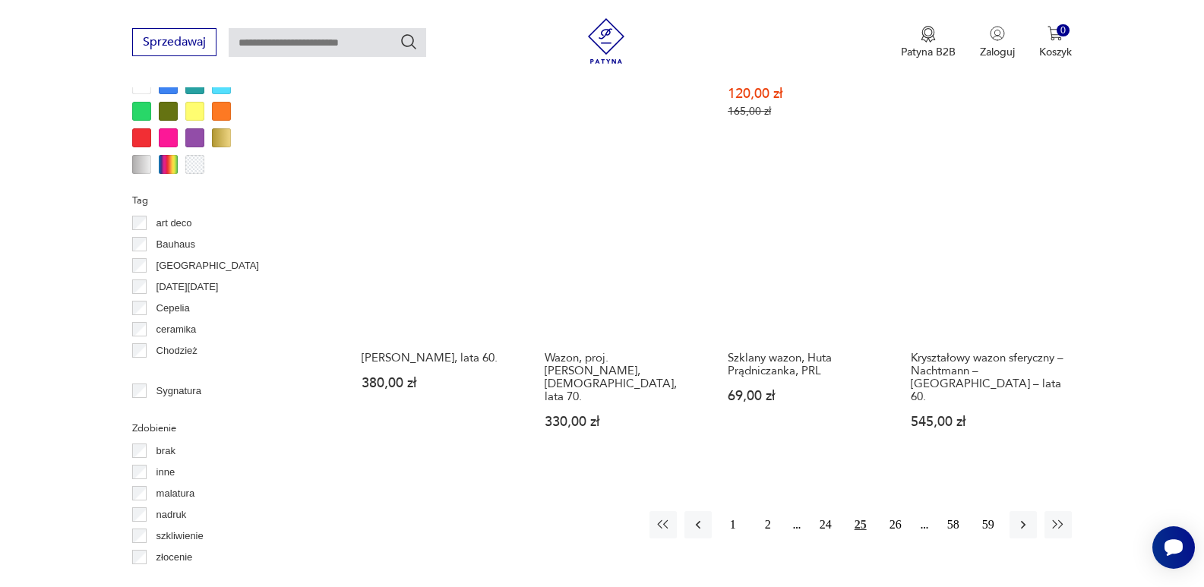
scroll to position [1526, 0]
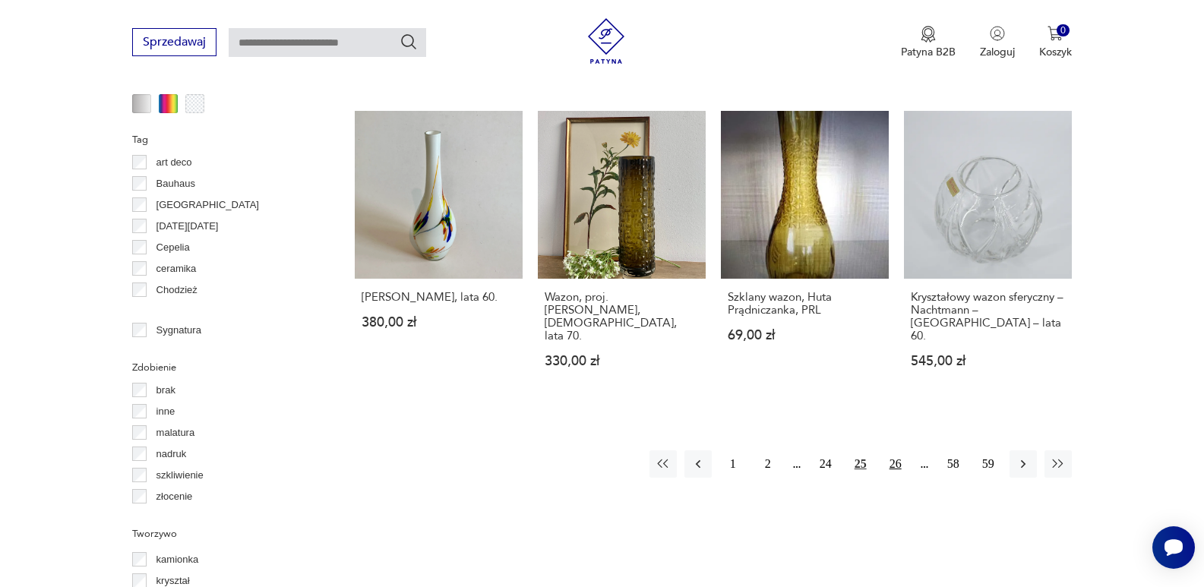
click at [893, 450] on button "26" at bounding box center [895, 463] width 27 height 27
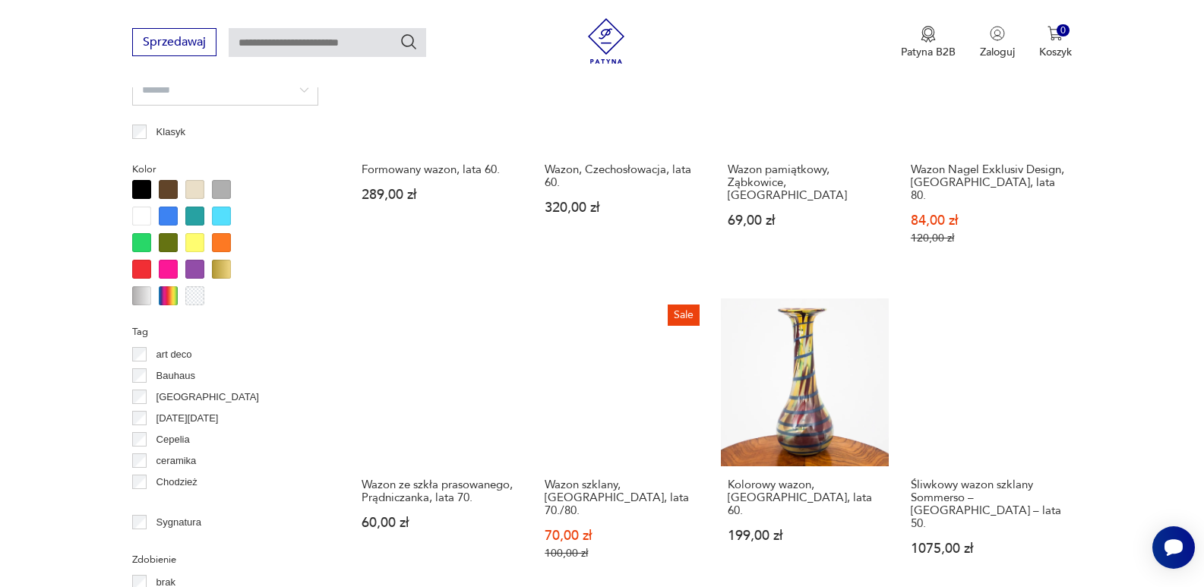
scroll to position [1384, 0]
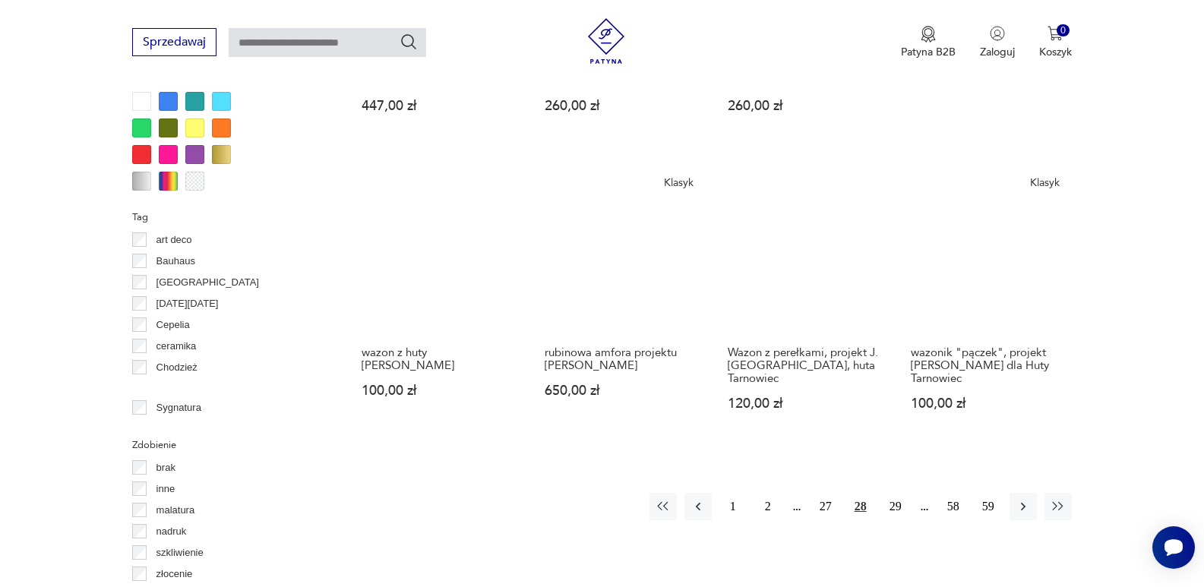
scroll to position [1455, 0]
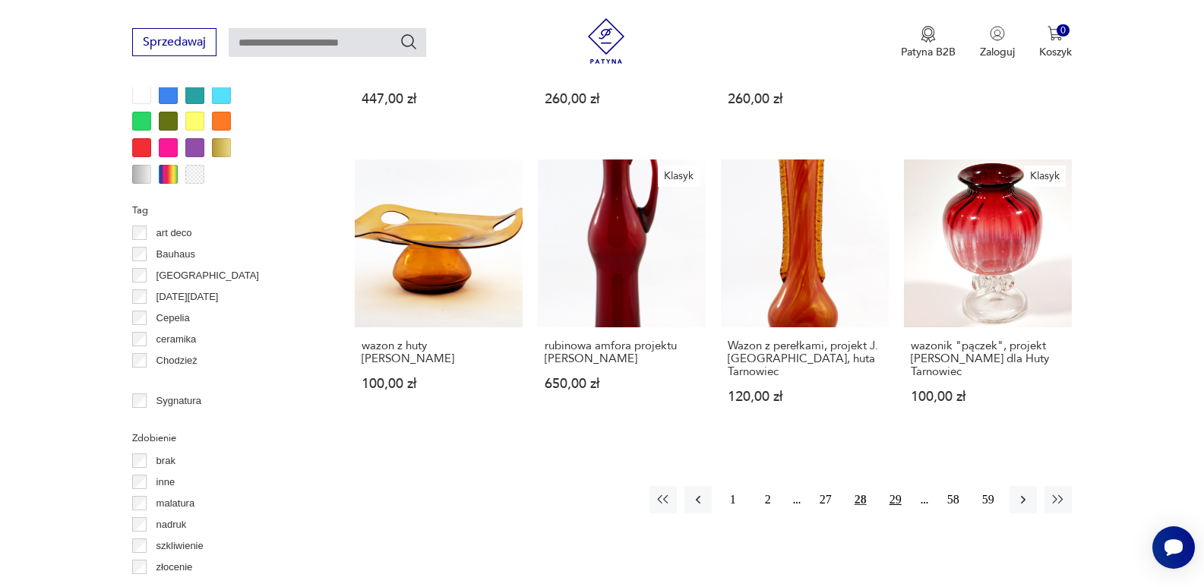
click at [895, 486] on button "29" at bounding box center [895, 499] width 27 height 27
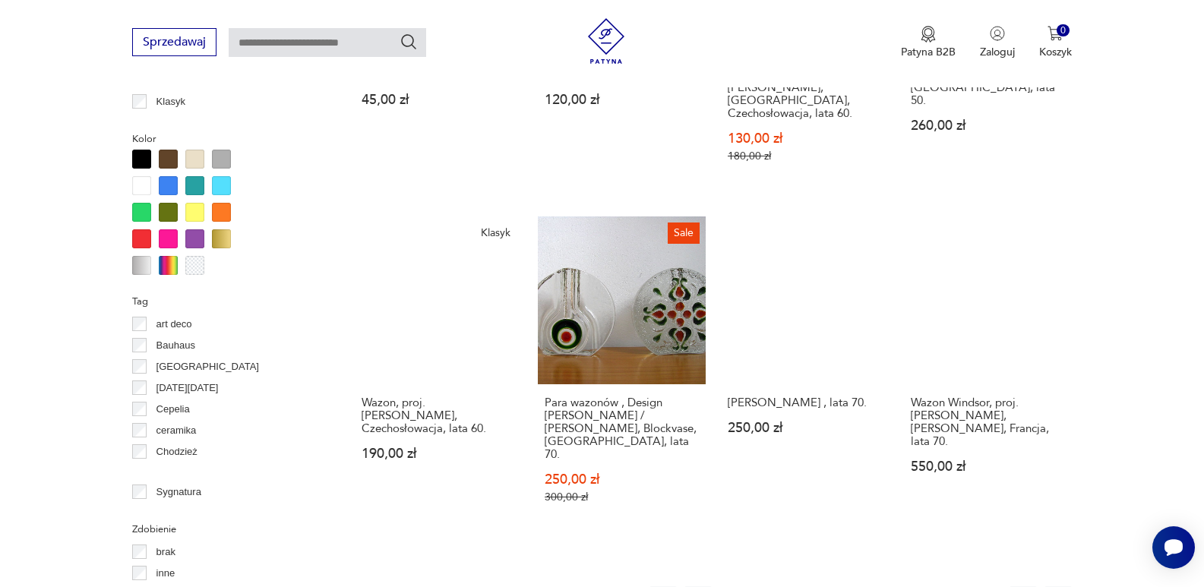
scroll to position [1394, 0]
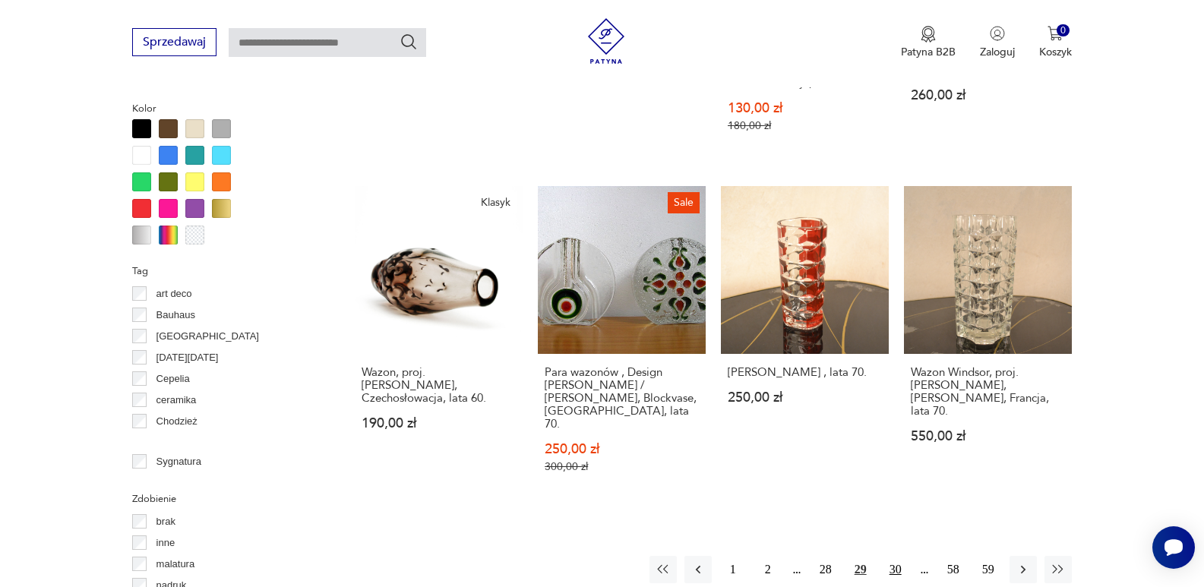
click at [895, 556] on button "30" at bounding box center [895, 569] width 27 height 27
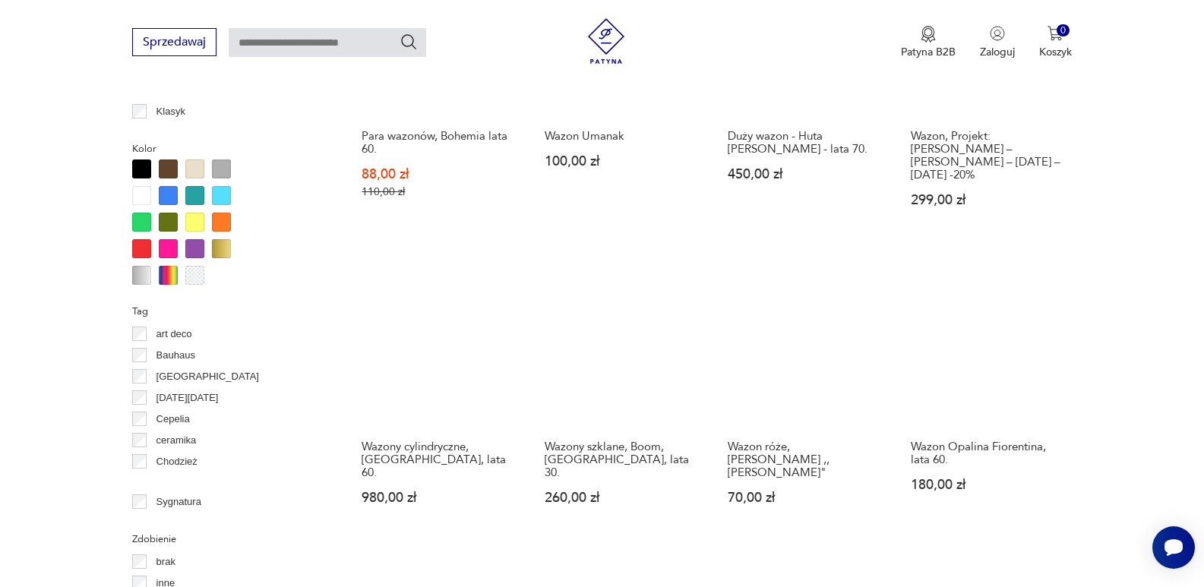
scroll to position [1364, 0]
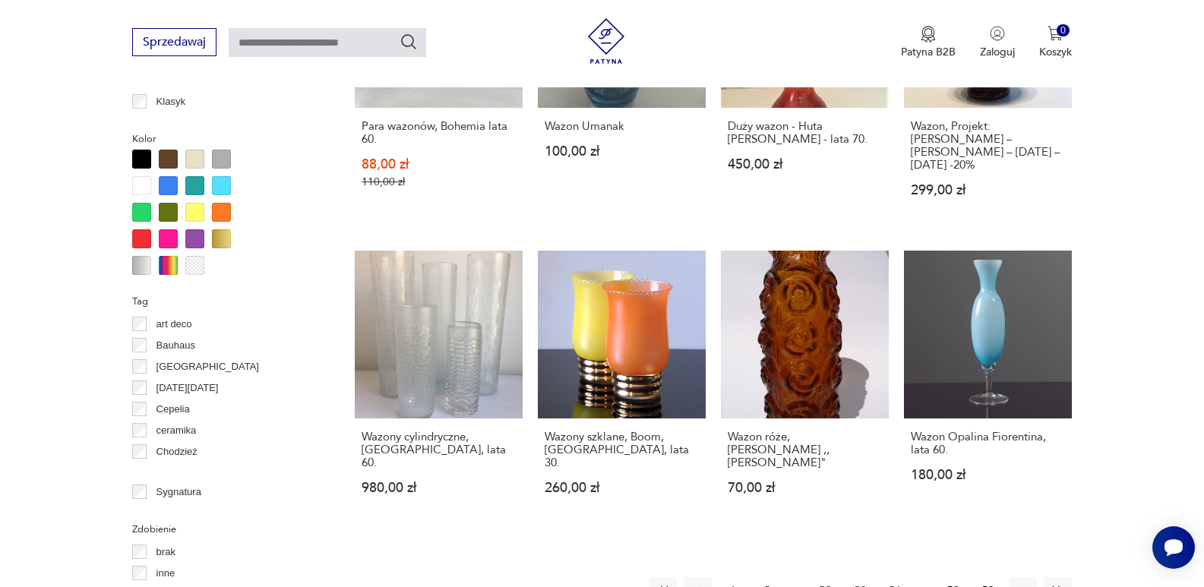
click at [894, 577] on button "31" at bounding box center [895, 590] width 27 height 27
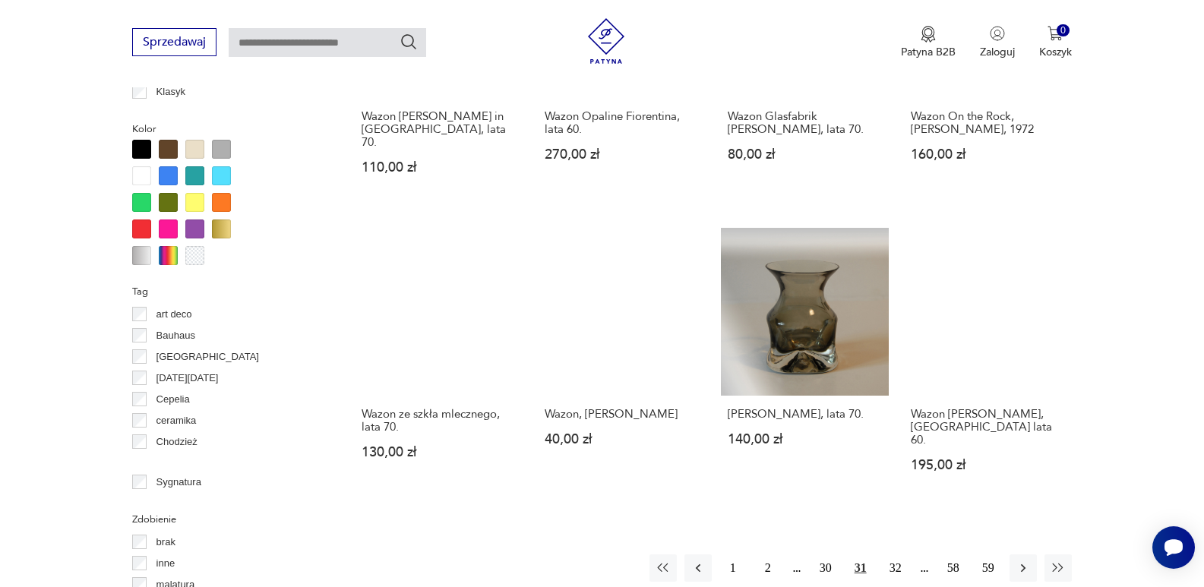
scroll to position [1404, 0]
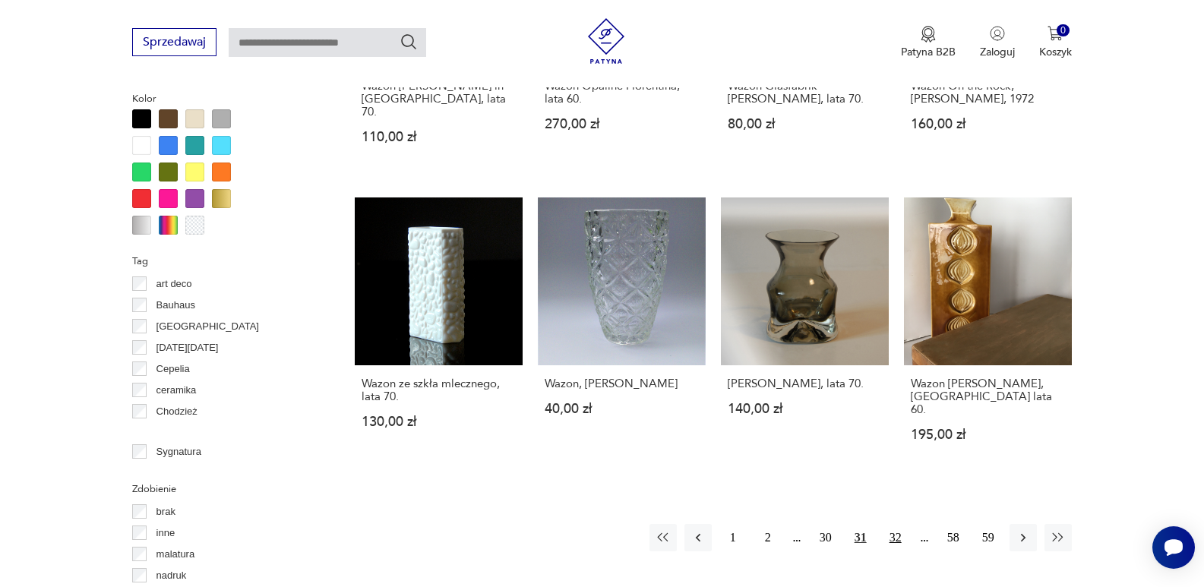
click at [898, 524] on button "32" at bounding box center [895, 537] width 27 height 27
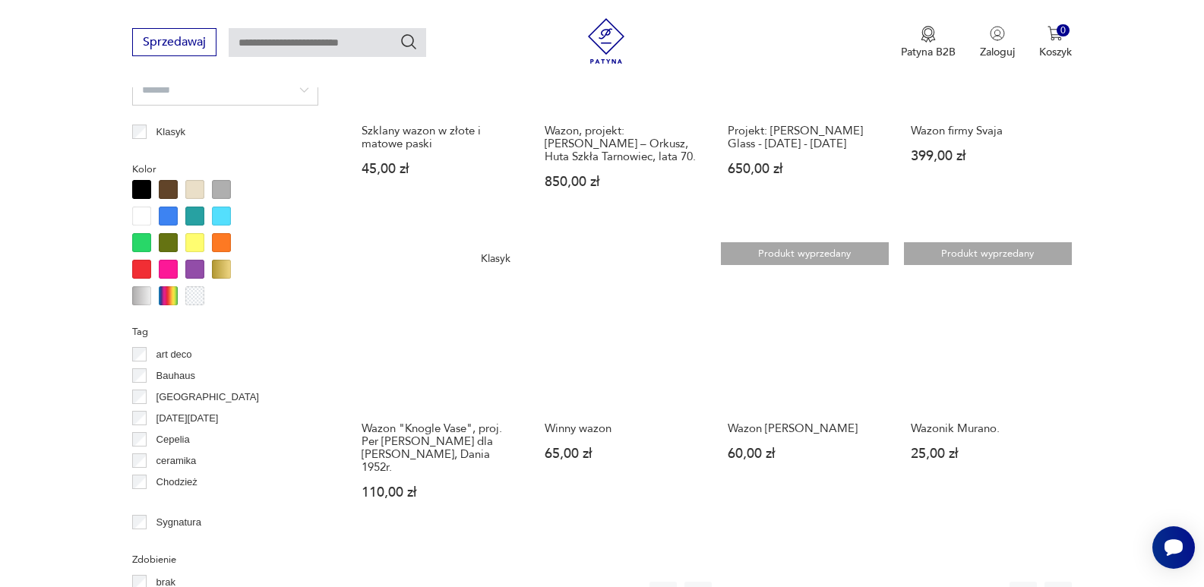
scroll to position [1465, 0]
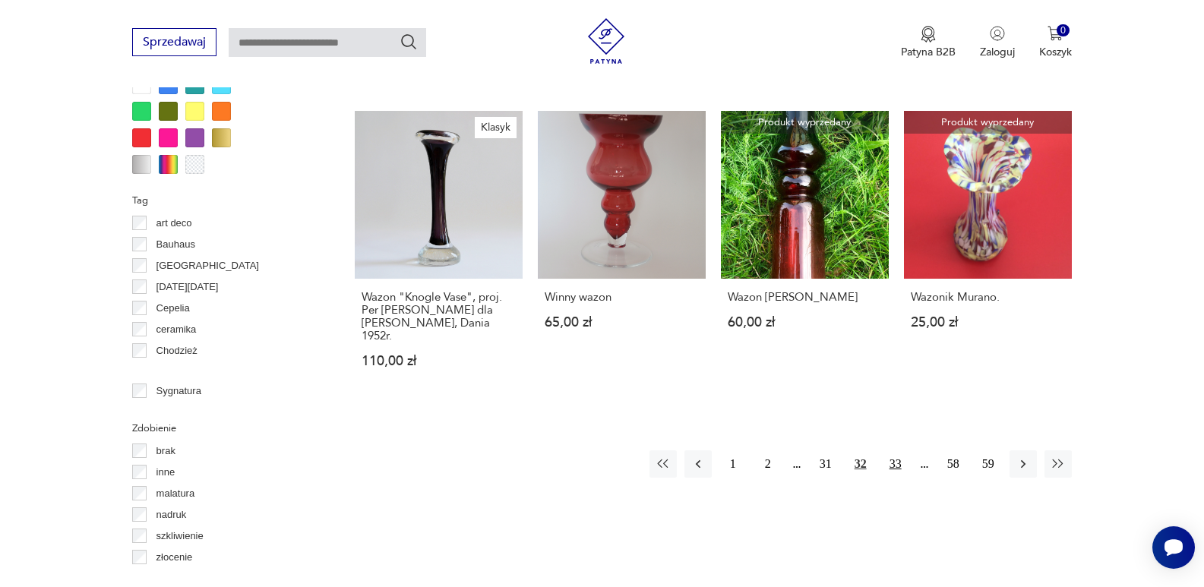
click at [895, 450] on button "33" at bounding box center [895, 463] width 27 height 27
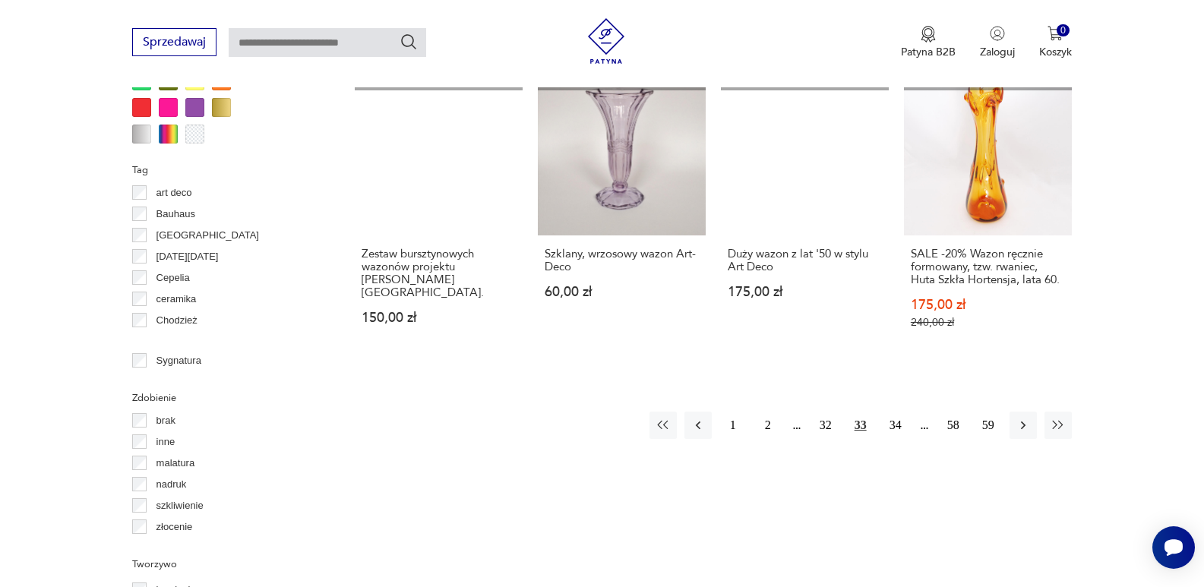
scroll to position [1556, 0]
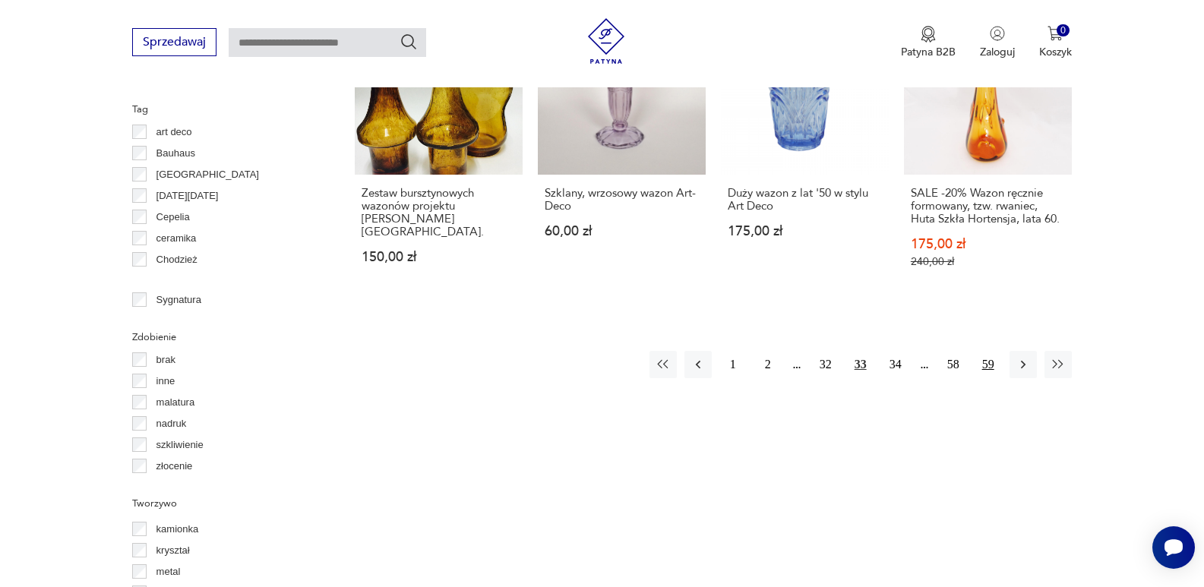
click at [989, 361] on button "59" at bounding box center [987, 364] width 27 height 27
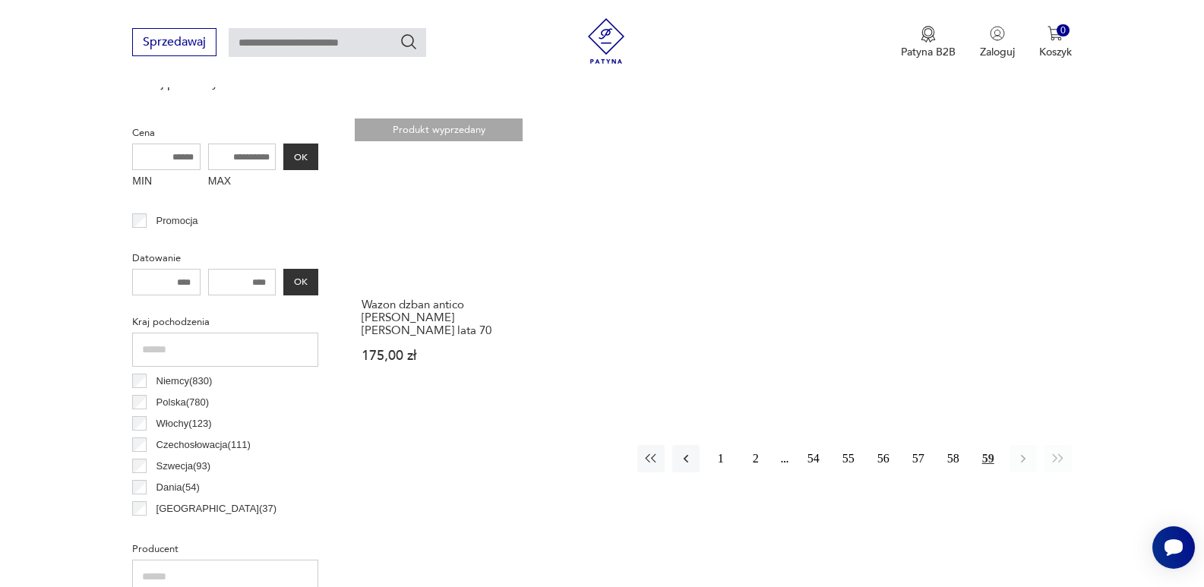
scroll to position [696, 0]
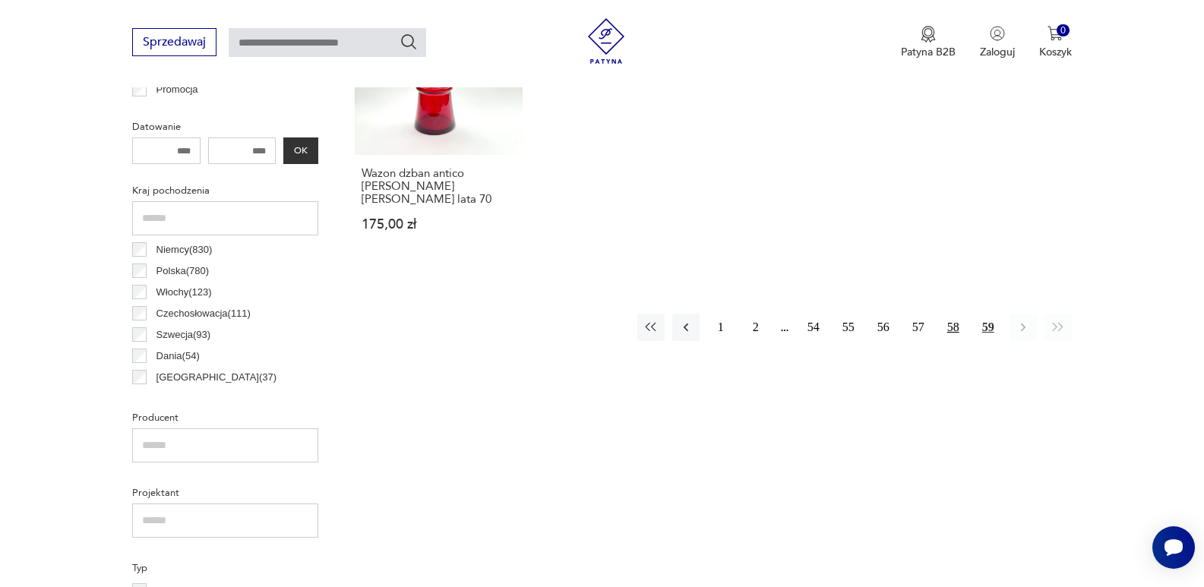
click at [952, 314] on button "58" at bounding box center [952, 327] width 27 height 27
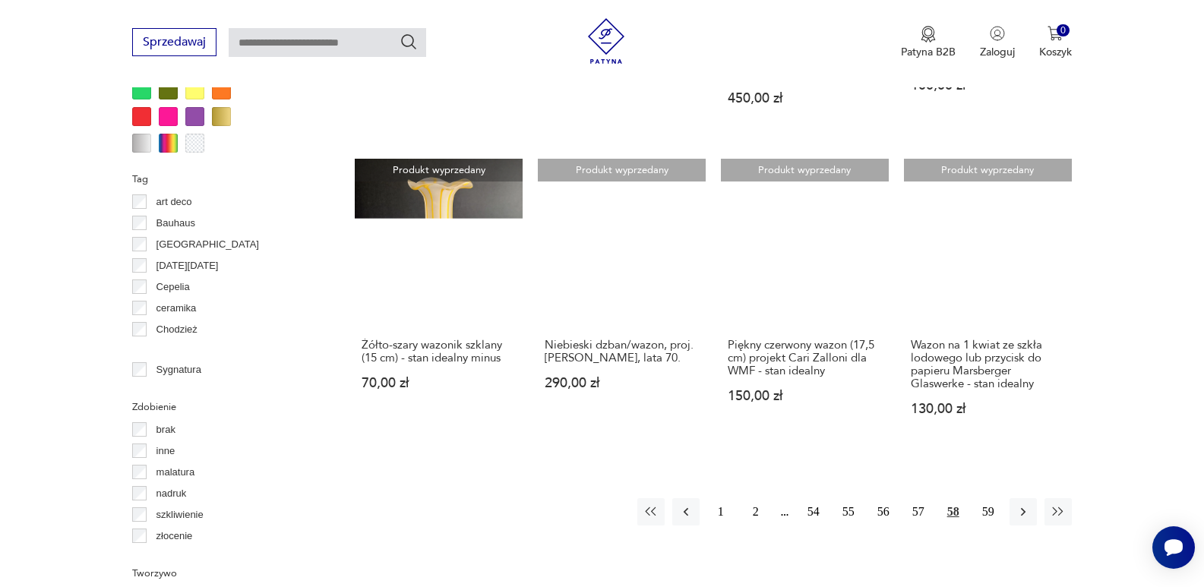
scroll to position [1497, 0]
